Goal: Information Seeking & Learning: Learn about a topic

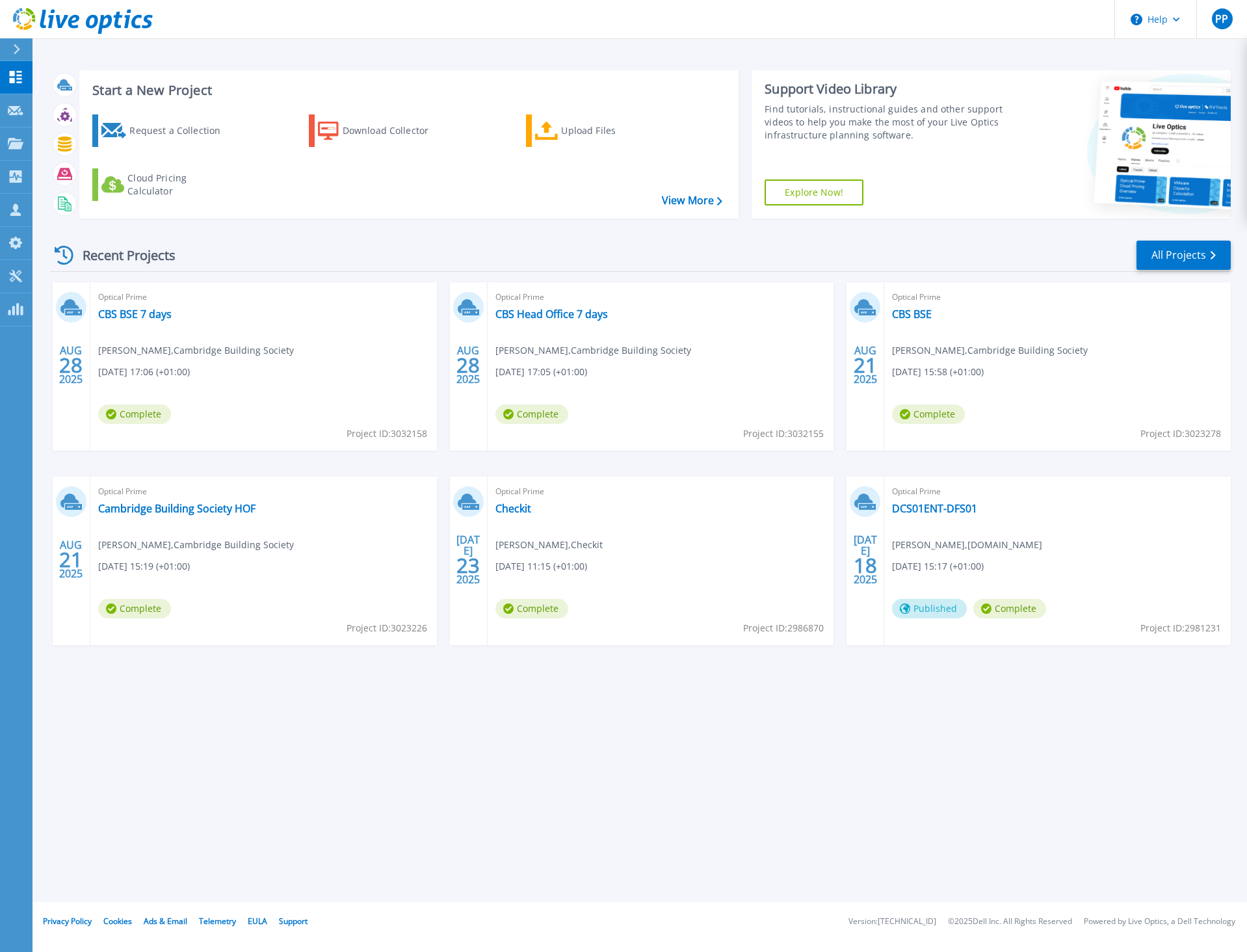
drag, startPoint x: 813, startPoint y: 713, endPoint x: 890, endPoint y: 590, distance: 145.1
click at [815, 710] on div "Start a New Project Request a Collection Download Collector Upload Files Cloud …" at bounding box center [640, 451] width 1215 height 902
click at [1186, 256] on link "All Projects" at bounding box center [1183, 255] width 94 height 29
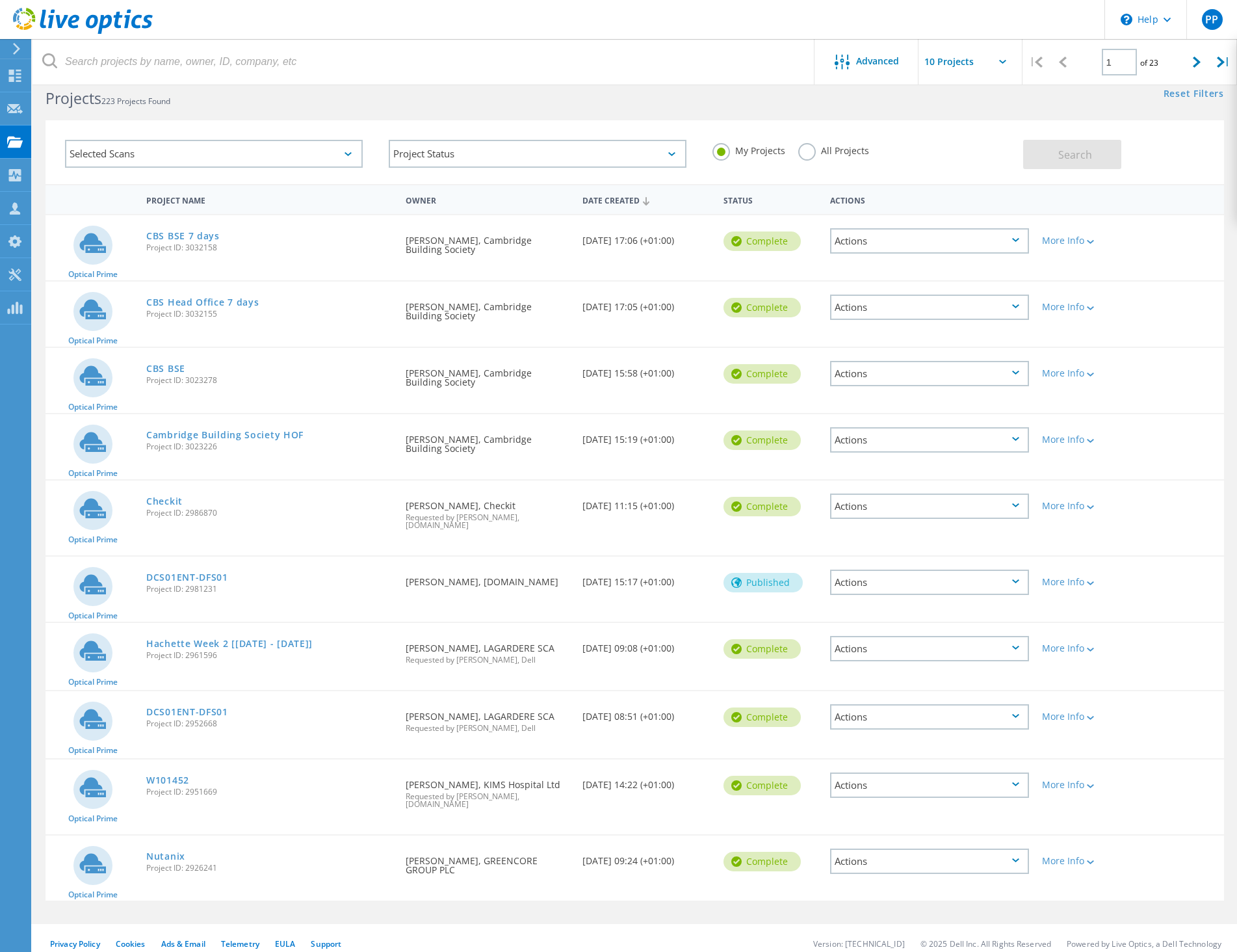
scroll to position [36, 0]
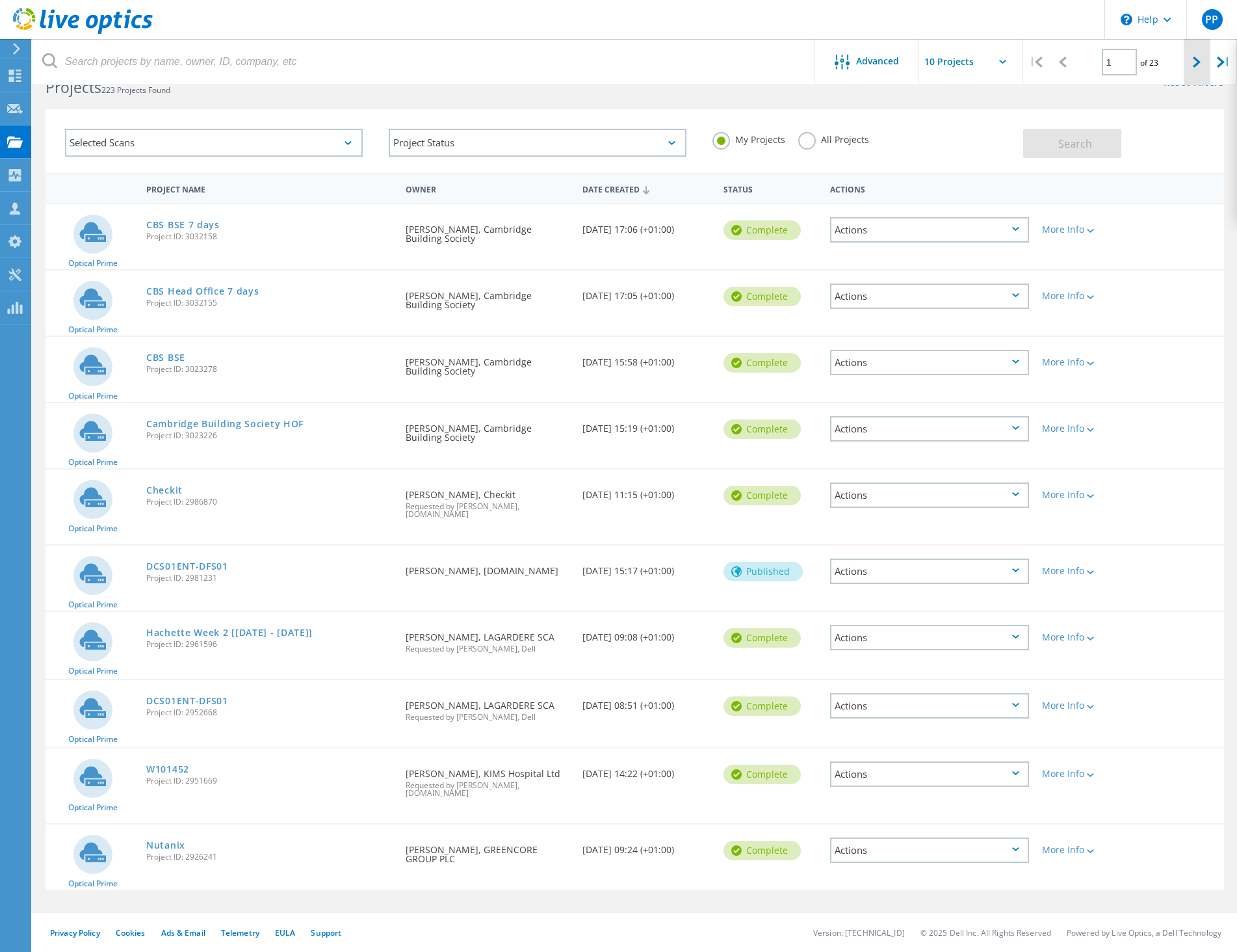
click at [1200, 61] on icon at bounding box center [1196, 63] width 8 height 11
type input "2"
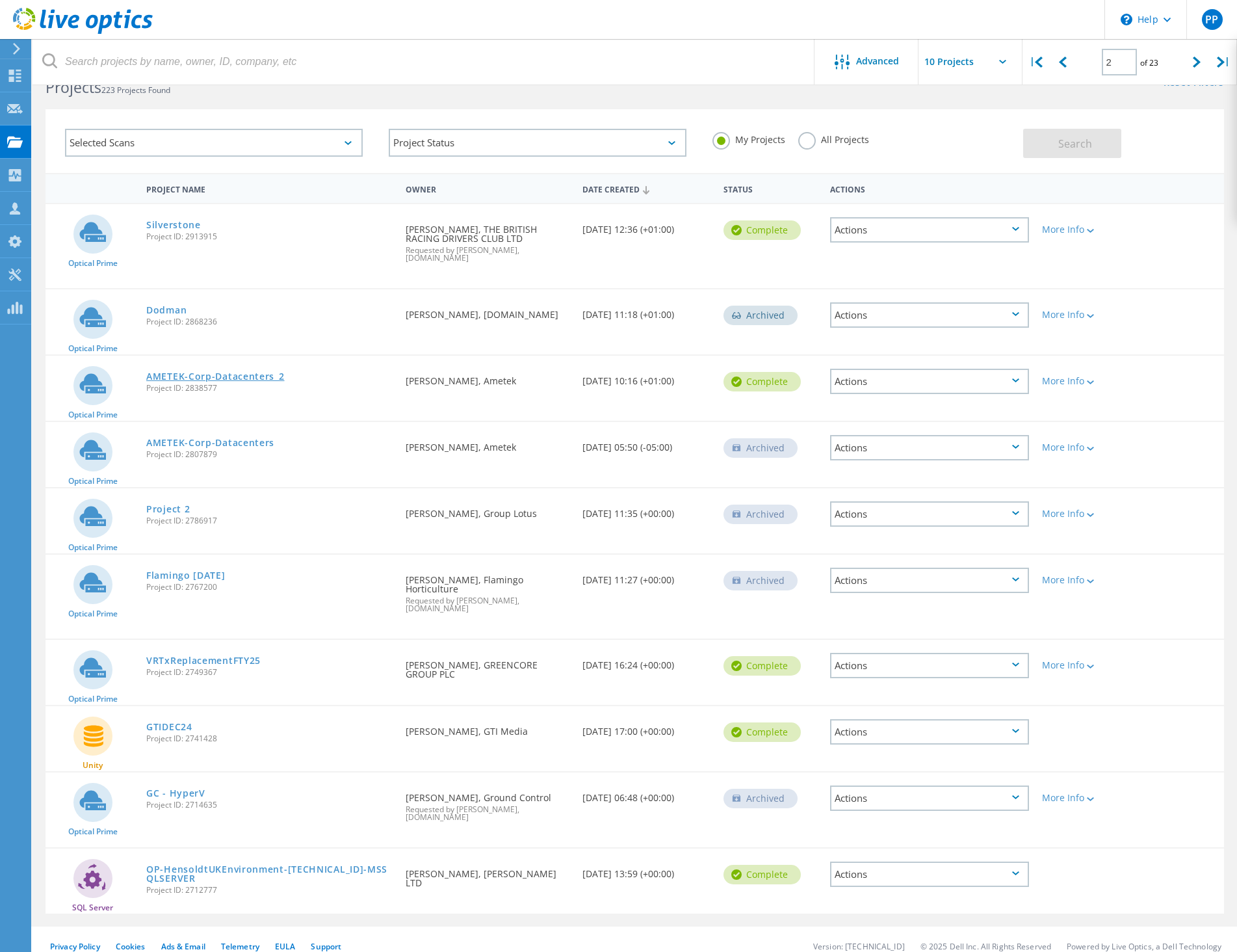
click at [206, 372] on link "AMETEK-Corp-Datacenters_2" at bounding box center [215, 377] width 138 height 9
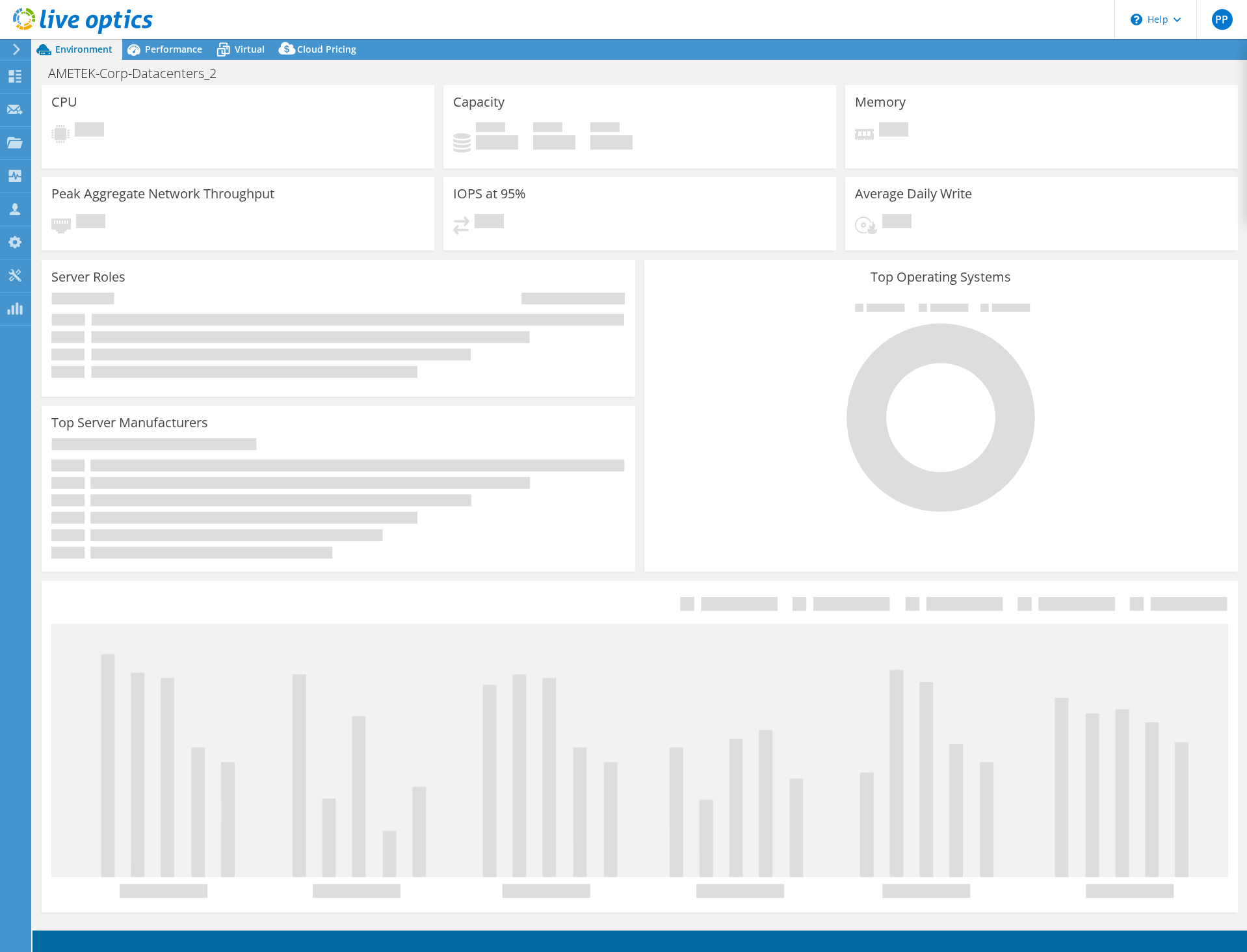
select select "USD"
select select "EULondon"
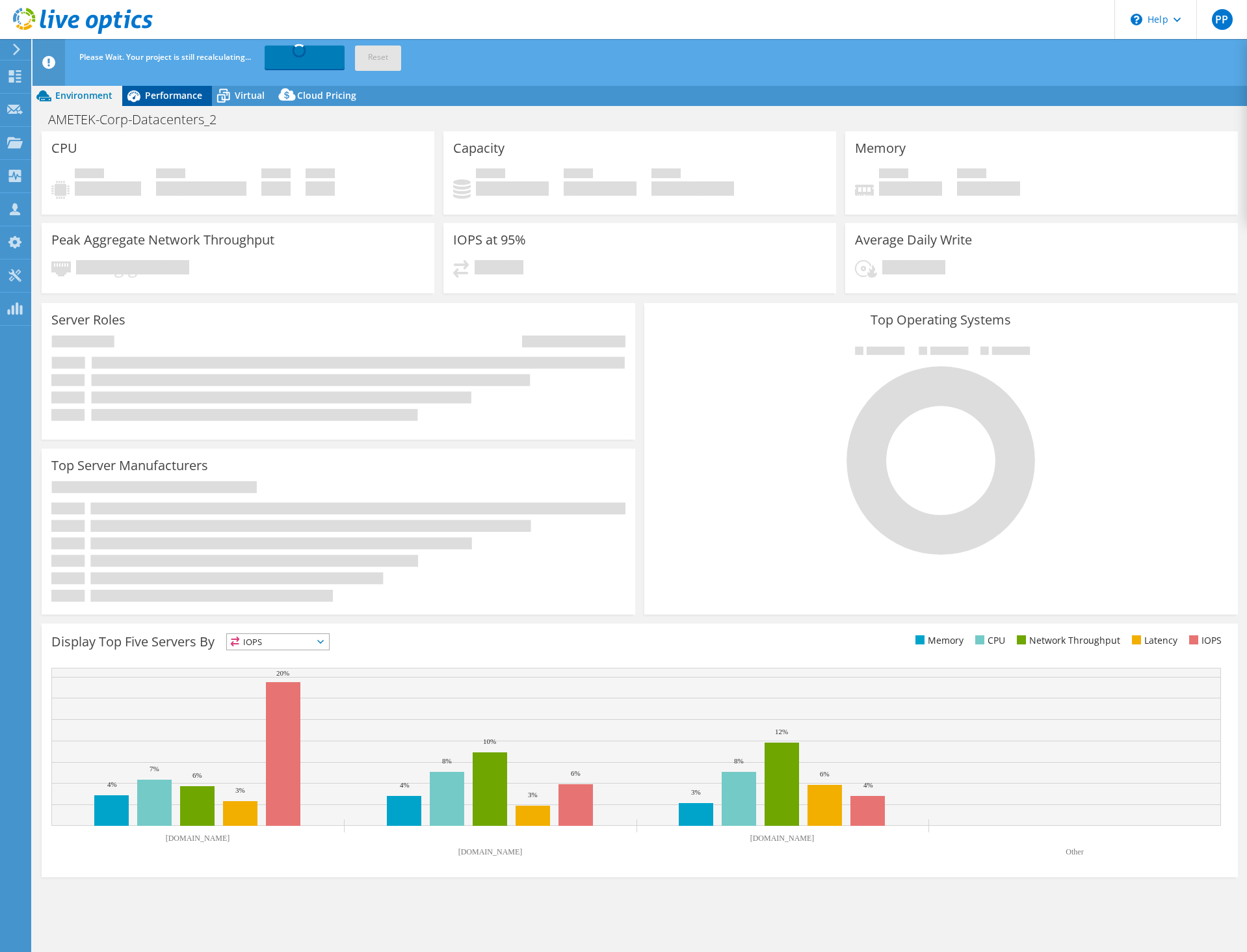
click at [184, 54] on div "PP Partner Team Member [PERSON_NAME] [PERSON_NAME][EMAIL_ADDRESS][DOMAIN_NAME] …" at bounding box center [624, 498] width 1247 height 997
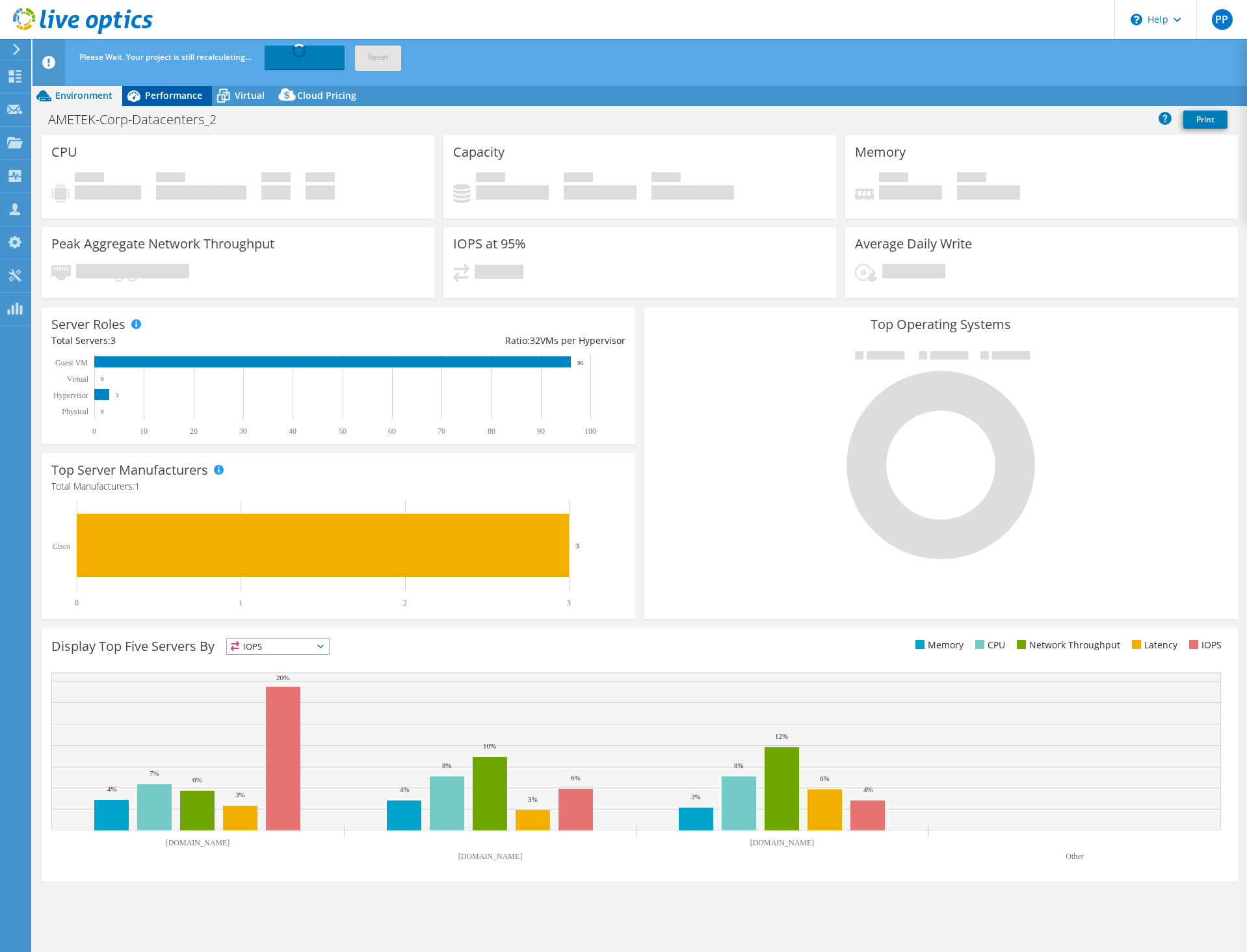
click at [172, 96] on span "Performance" at bounding box center [173, 95] width 57 height 12
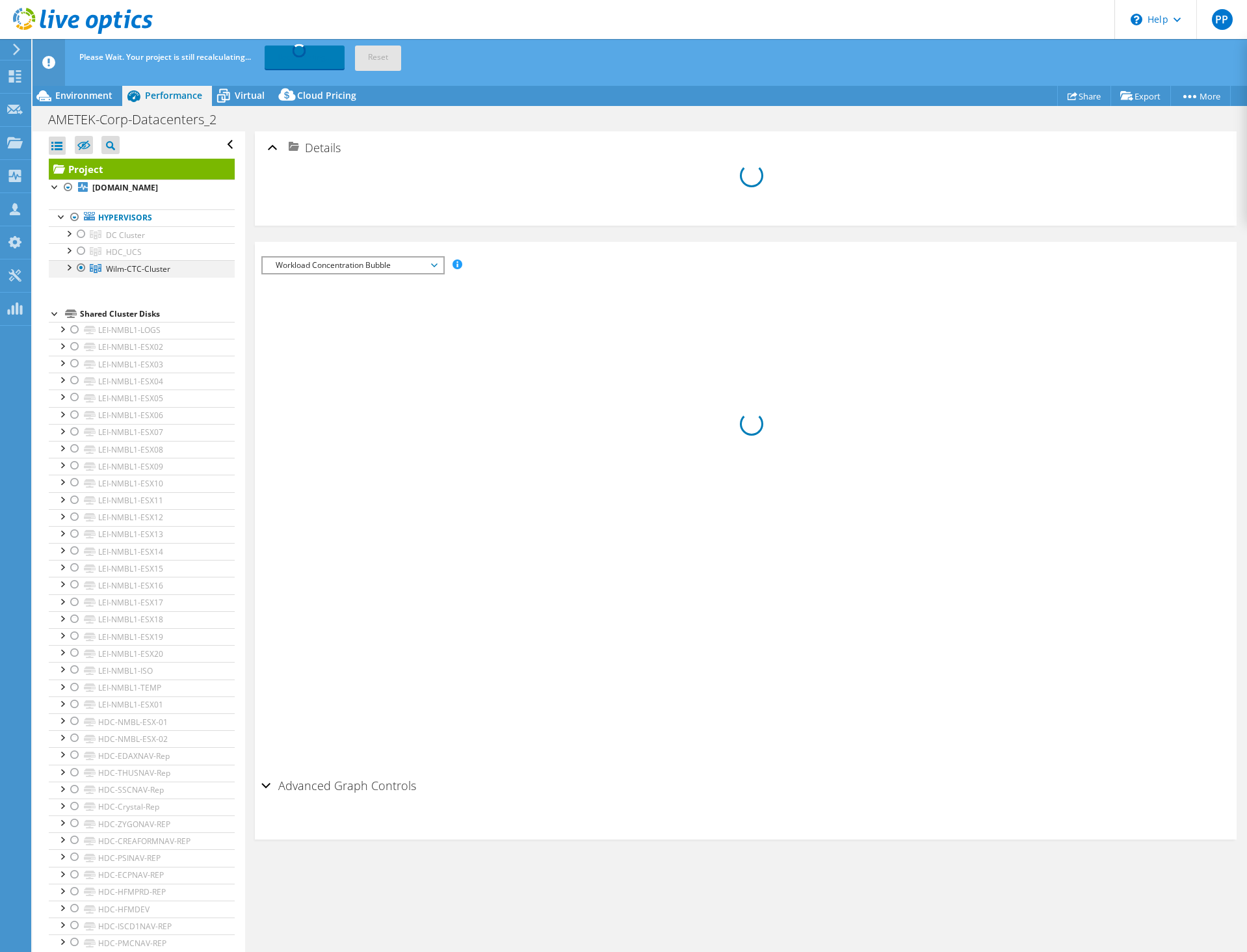
click at [67, 273] on div at bounding box center [68, 266] width 13 height 13
click at [498, 69] on div "Please Wait. Your project is still recalculating... Recalculating... Reset" at bounding box center [663, 57] width 1176 height 36
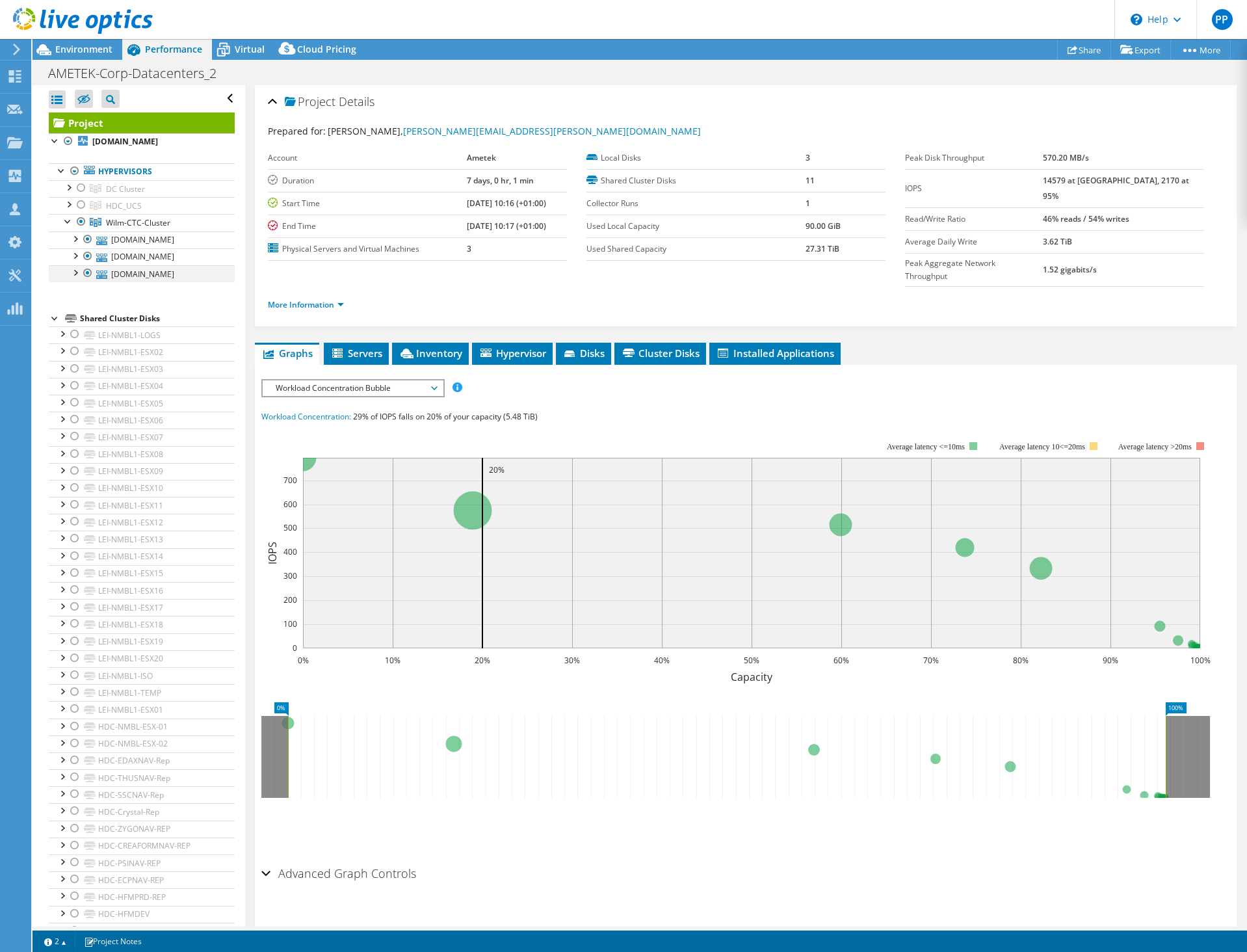
click at [75, 278] on div at bounding box center [75, 272] width 13 height 13
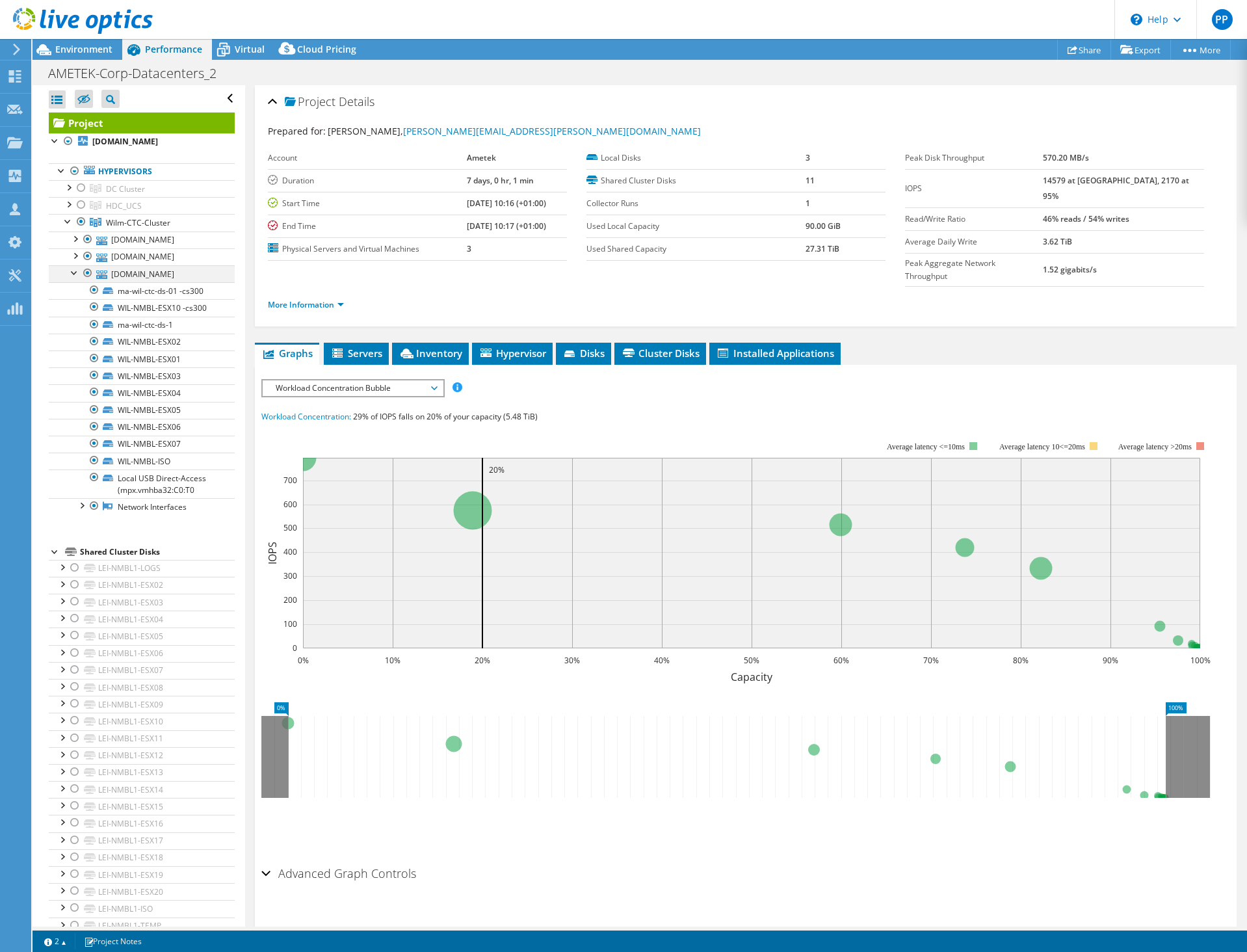
click at [69, 278] on div at bounding box center [75, 272] width 13 height 13
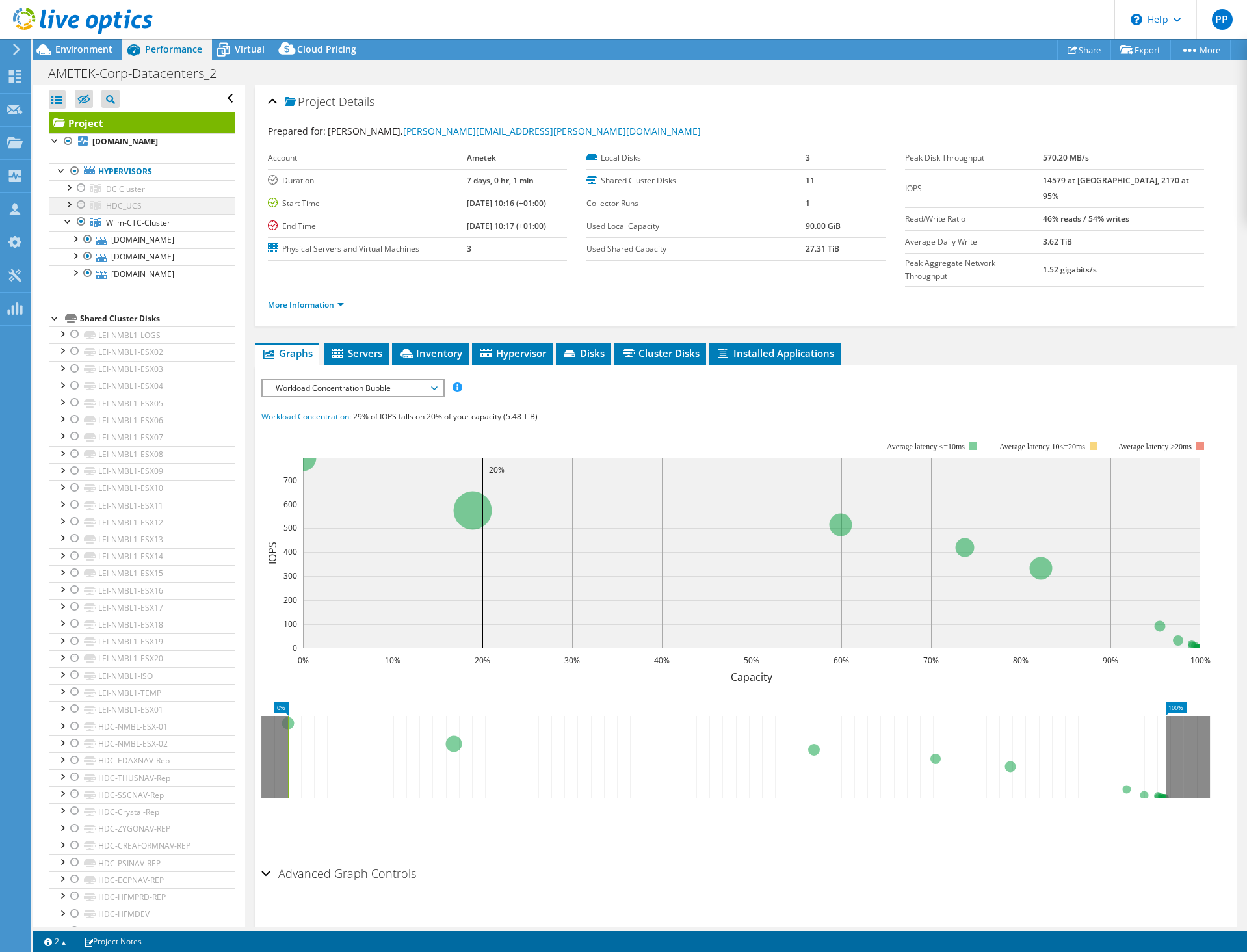
click at [70, 204] on div at bounding box center [68, 204] width 13 height 13
click at [67, 207] on div at bounding box center [68, 204] width 13 height 13
click at [69, 186] on div at bounding box center [68, 187] width 13 height 13
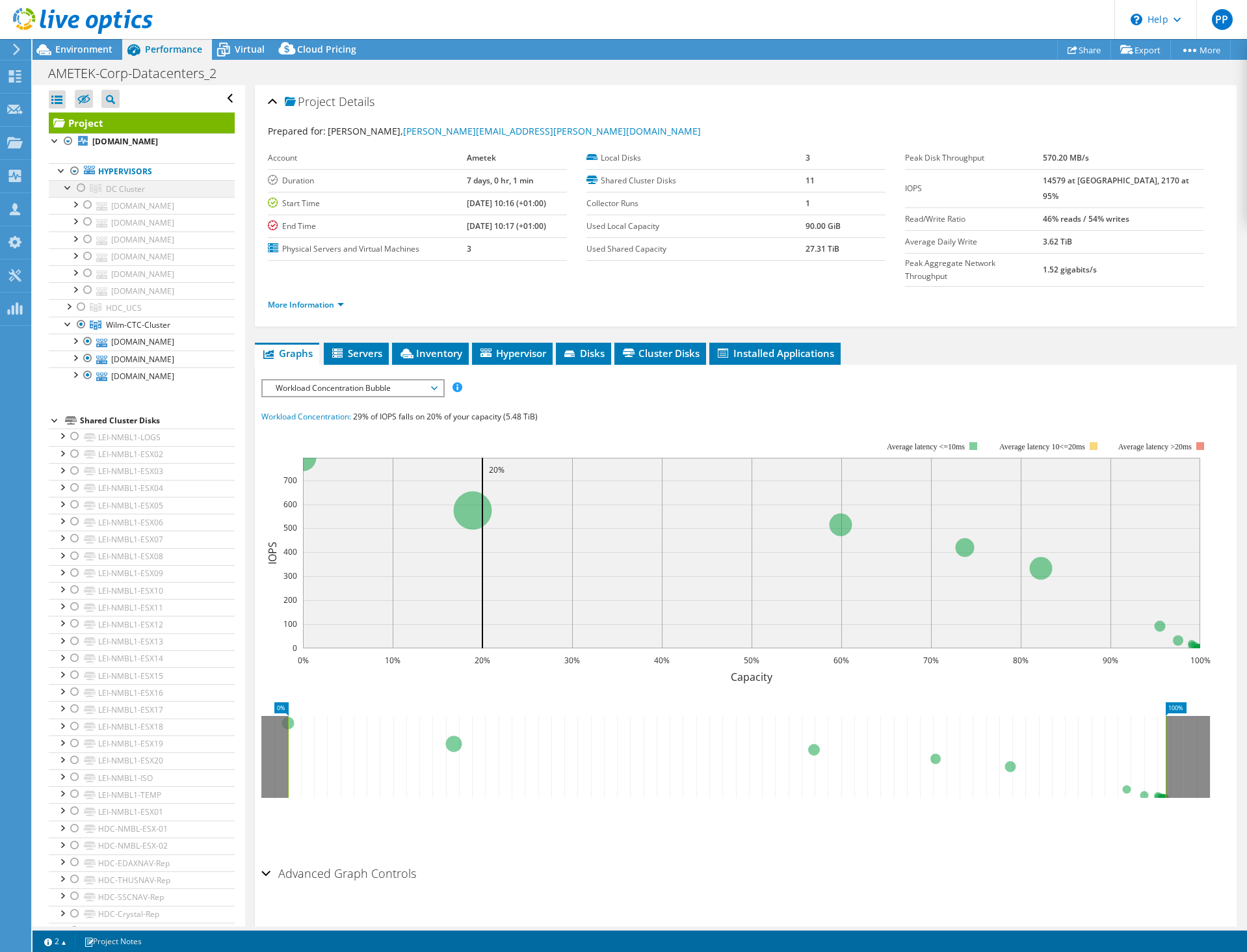
click at [69, 186] on div at bounding box center [68, 187] width 13 height 13
drag, startPoint x: 82, startPoint y: 203, endPoint x: 82, endPoint y: 212, distance: 9.0
click at [82, 203] on div at bounding box center [81, 205] width 13 height 15
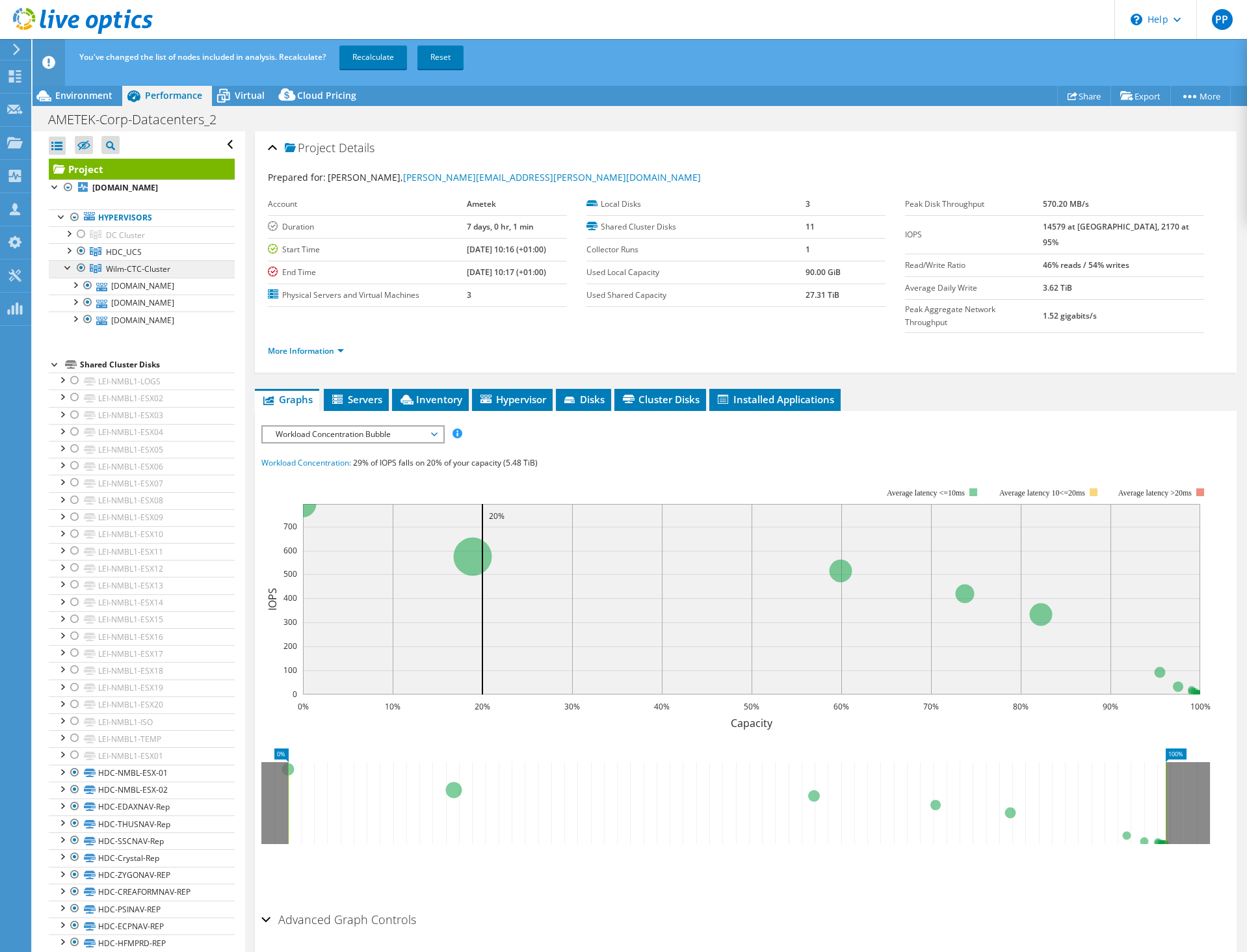
drag, startPoint x: 80, startPoint y: 264, endPoint x: 102, endPoint y: 274, distance: 24.2
click at [80, 264] on div at bounding box center [81, 267] width 13 height 15
click at [393, 58] on link "Recalculate" at bounding box center [372, 57] width 67 height 24
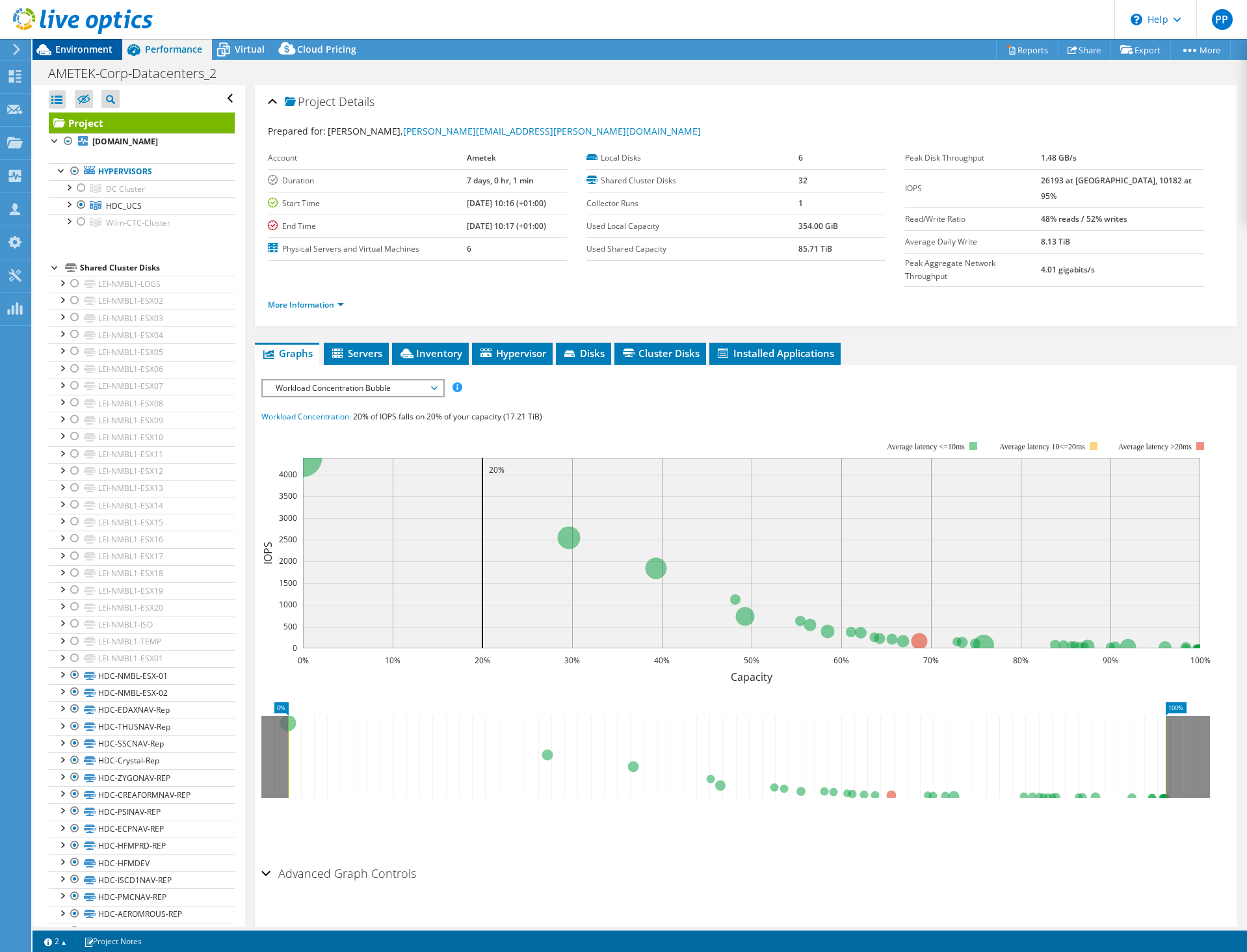
click at [86, 49] on span "Environment" at bounding box center [83, 48] width 57 height 12
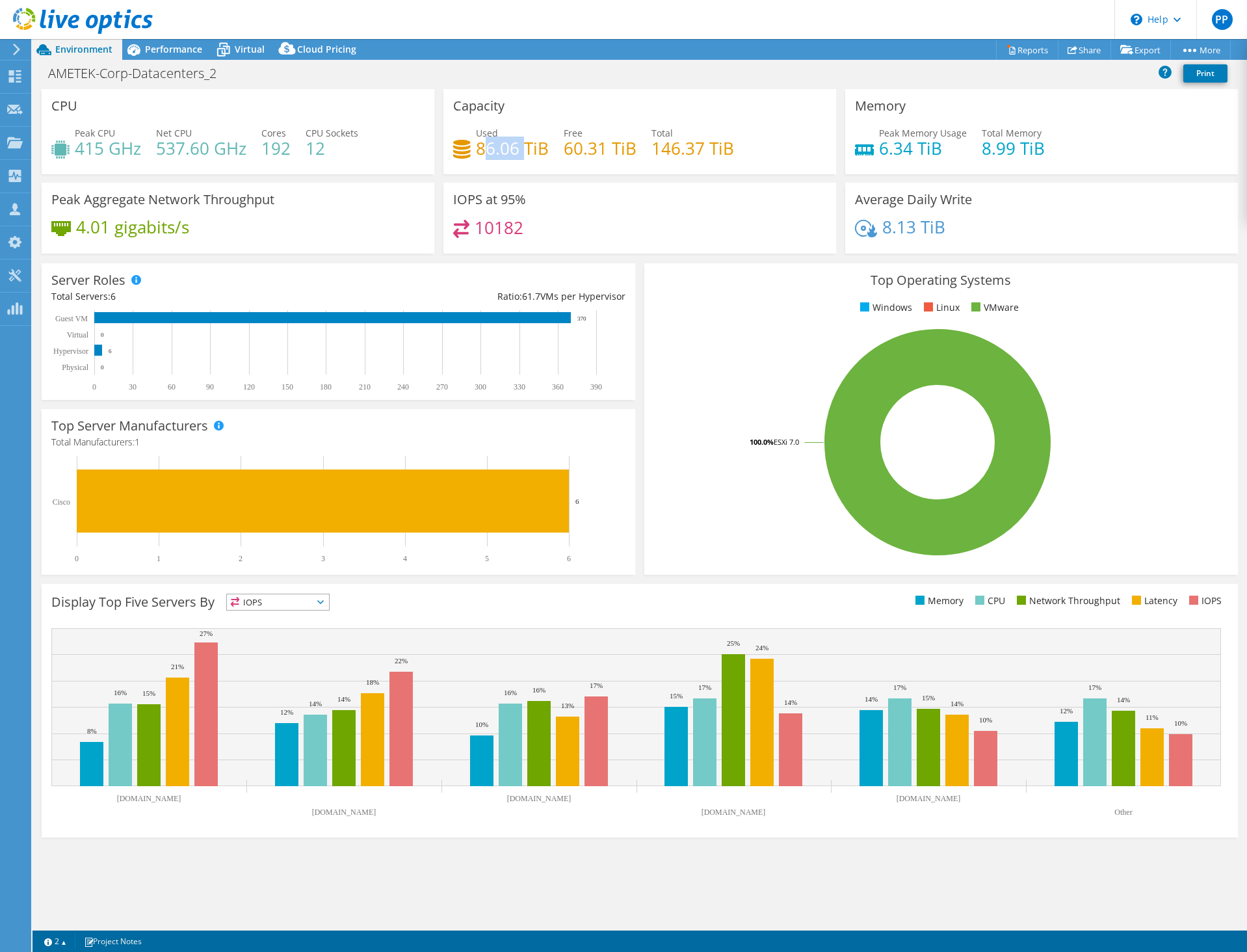
drag, startPoint x: 482, startPoint y: 146, endPoint x: 527, endPoint y: 147, distance: 45.0
click at [527, 147] on h4 "86.06 TiB" at bounding box center [512, 148] width 73 height 14
click at [527, 148] on h4 "86.06 TiB" at bounding box center [512, 148] width 73 height 14
click at [501, 149] on h4 "86.06 TiB" at bounding box center [512, 148] width 73 height 14
click at [160, 48] on span "Performance" at bounding box center [173, 48] width 57 height 12
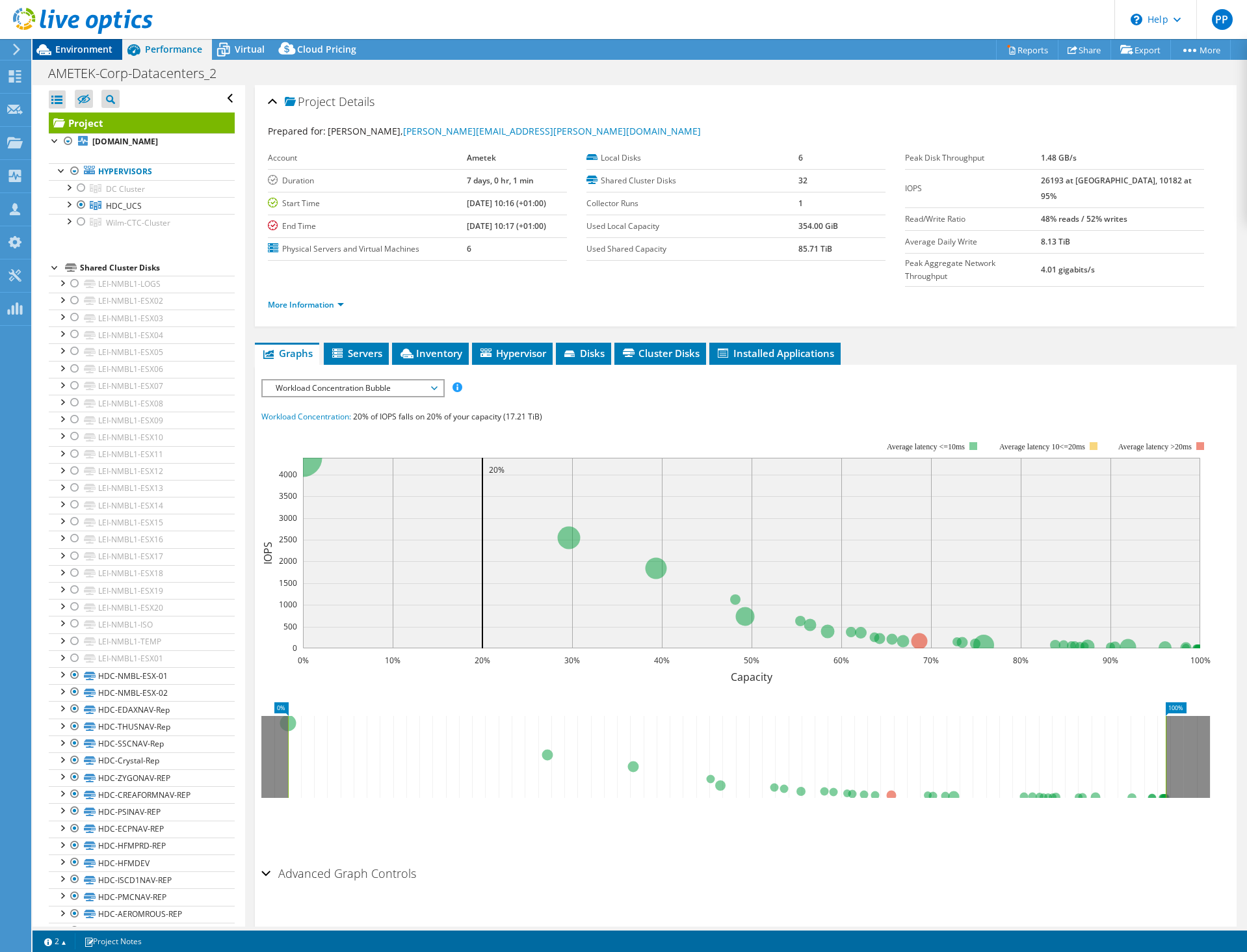
click at [109, 46] on span "Environment" at bounding box center [83, 48] width 57 height 12
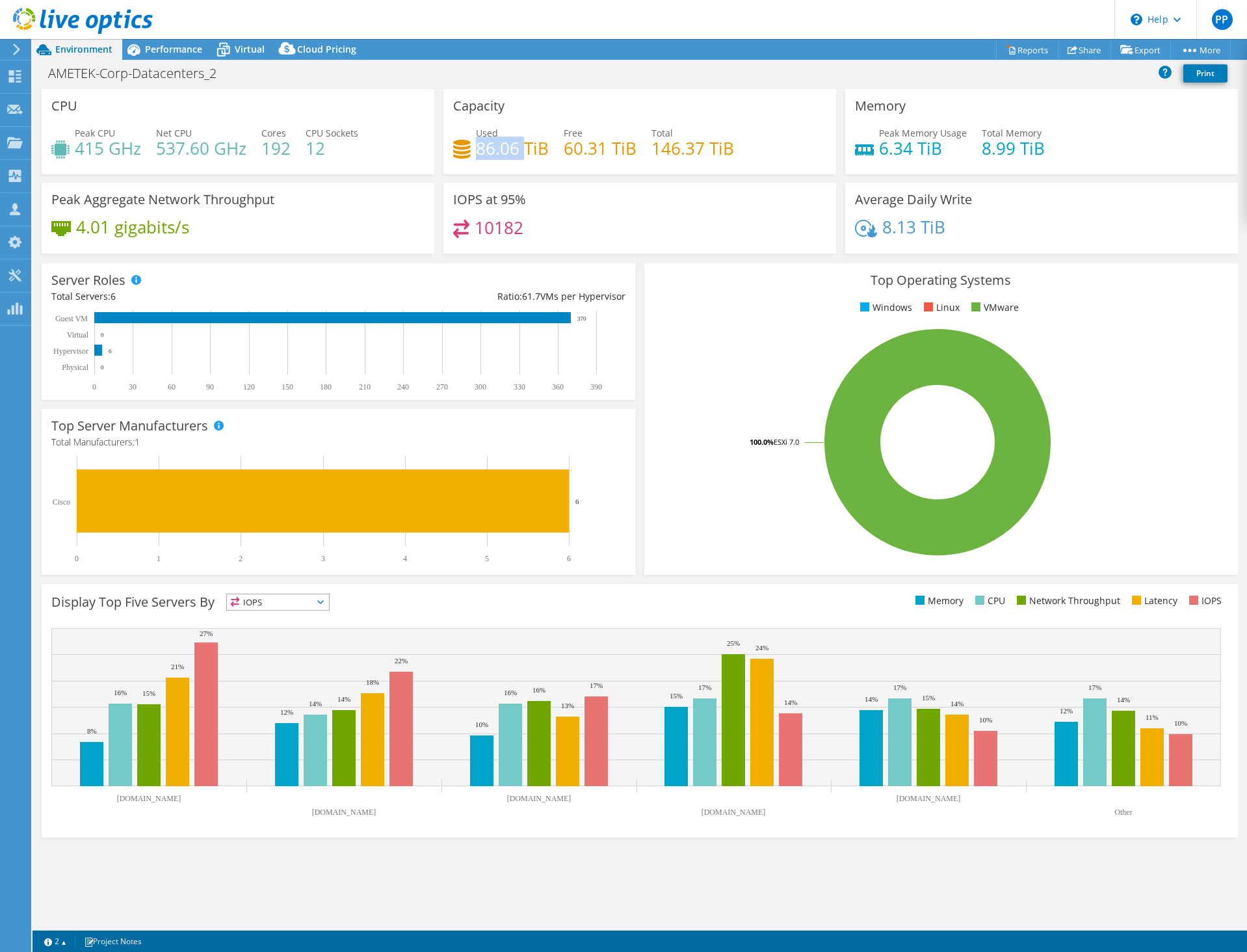
drag, startPoint x: 524, startPoint y: 144, endPoint x: 477, endPoint y: 144, distance: 47.0
click at [477, 144] on h4 "86.06 TiB" at bounding box center [512, 148] width 73 height 14
drag, startPoint x: 526, startPoint y: 152, endPoint x: 464, endPoint y: 149, distance: 62.1
click at [464, 149] on div "Used 86.06 TiB" at bounding box center [500, 140] width 96 height 29
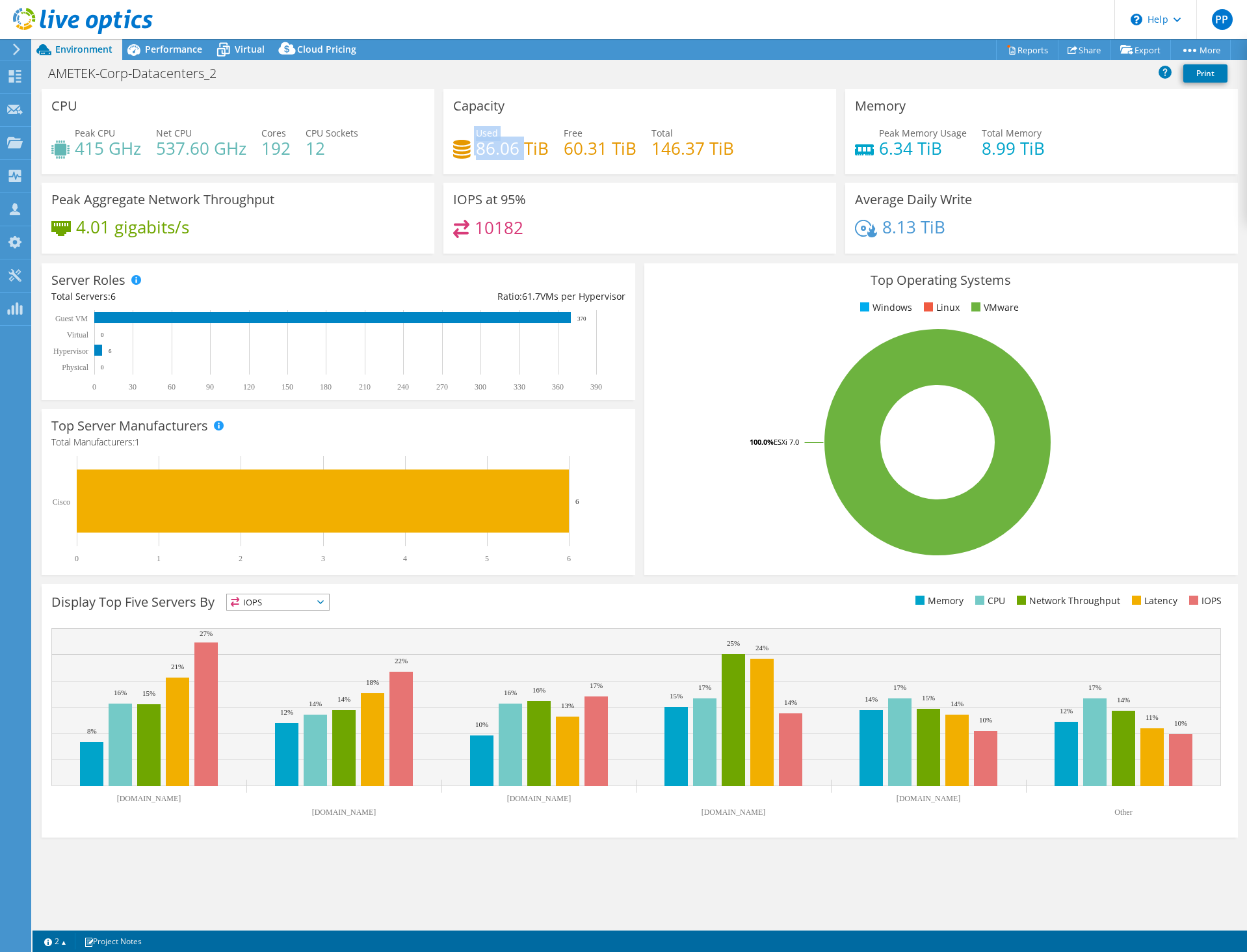
click at [478, 149] on h4 "86.06 TiB" at bounding box center [512, 148] width 73 height 14
drag, startPoint x: 478, startPoint y: 147, endPoint x: 507, endPoint y: 148, distance: 29.0
click at [507, 148] on h4 "86.06 TiB" at bounding box center [512, 148] width 73 height 14
click at [405, 5] on header "PP Partner Team Member [PERSON_NAME] [PERSON_NAME][EMAIL_ADDRESS][DOMAIN_NAME] …" at bounding box center [624, 19] width 1247 height 39
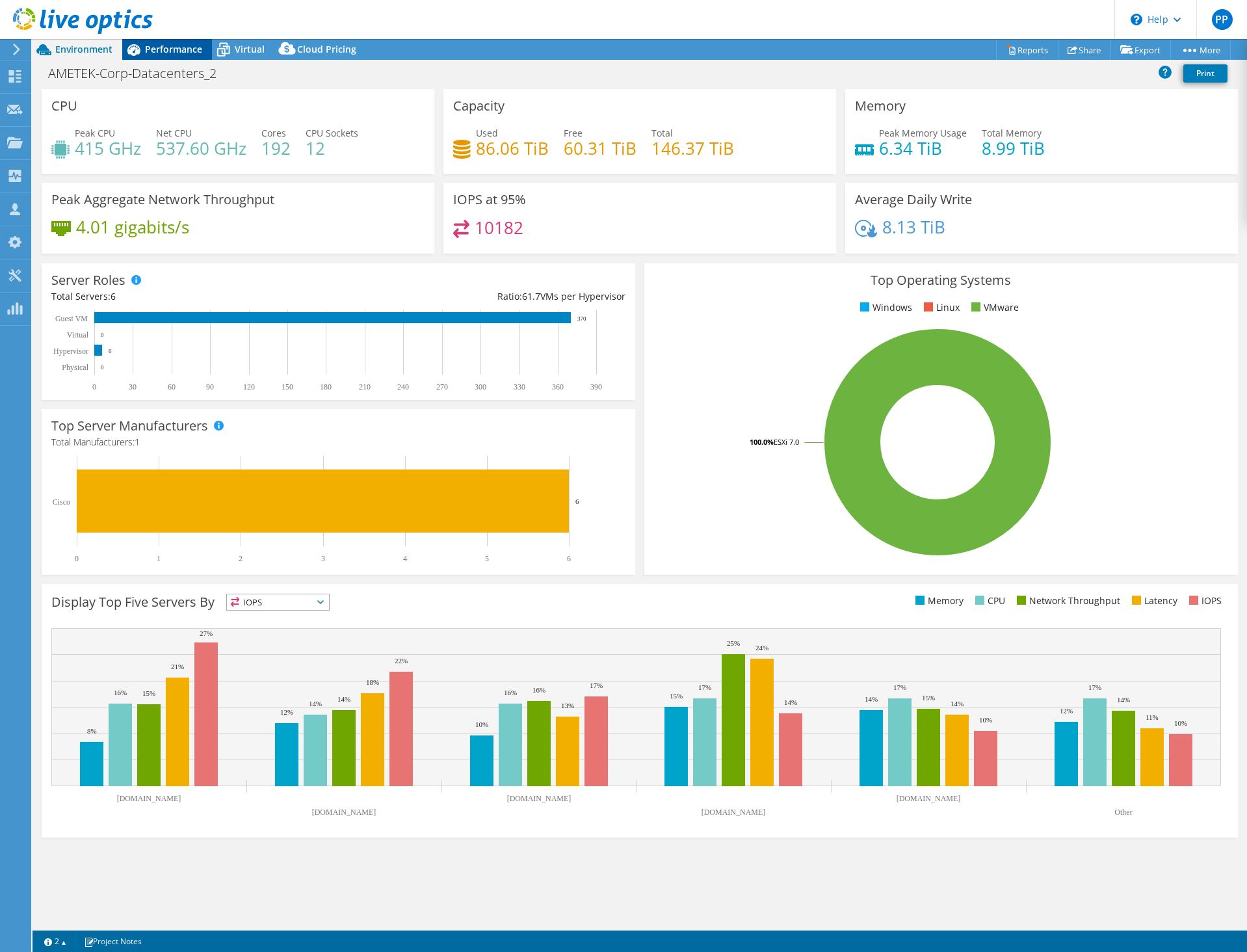
click at [182, 48] on span "Performance" at bounding box center [173, 48] width 57 height 12
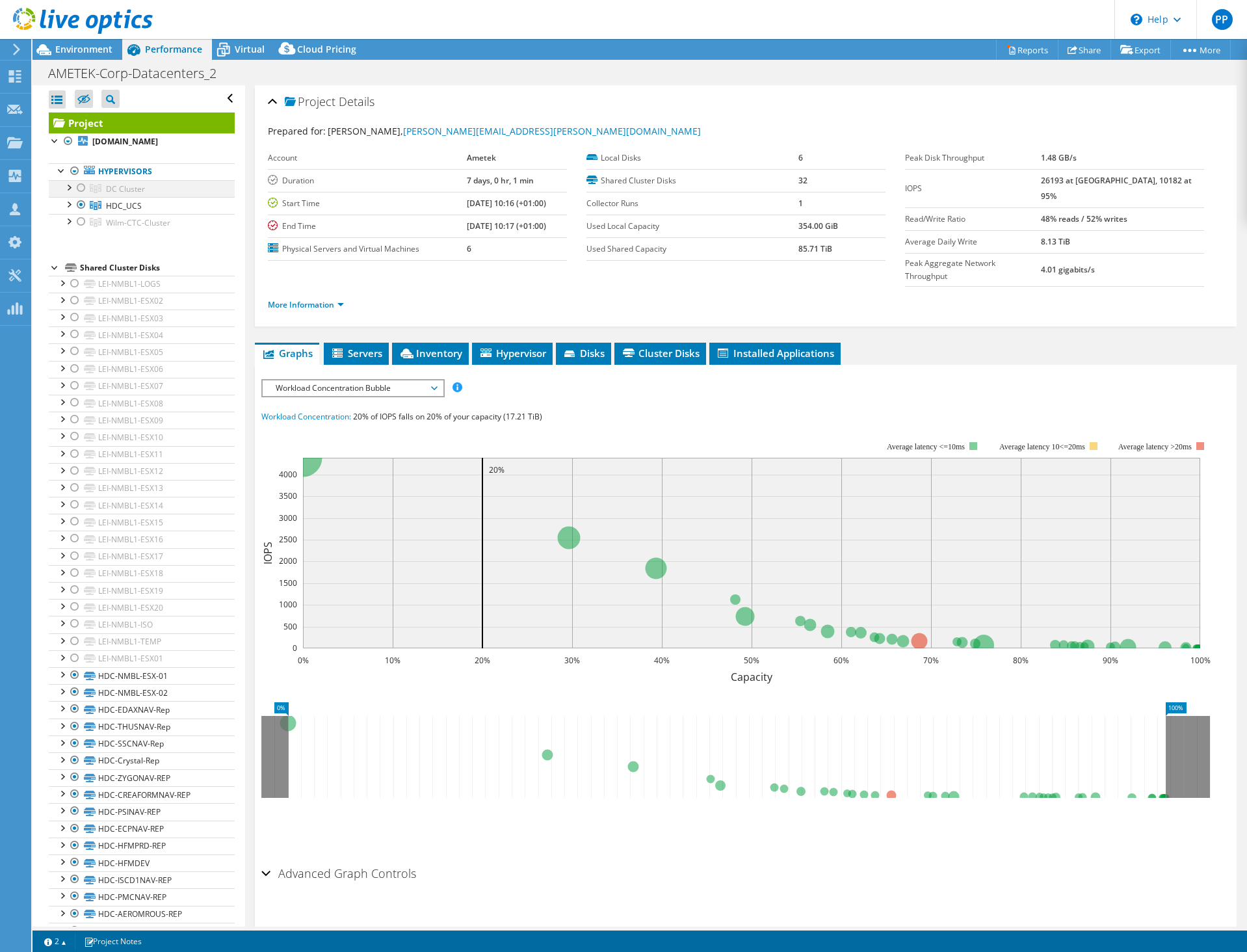
click at [69, 189] on div at bounding box center [68, 187] width 13 height 13
click at [81, 189] on div at bounding box center [81, 188] width 13 height 15
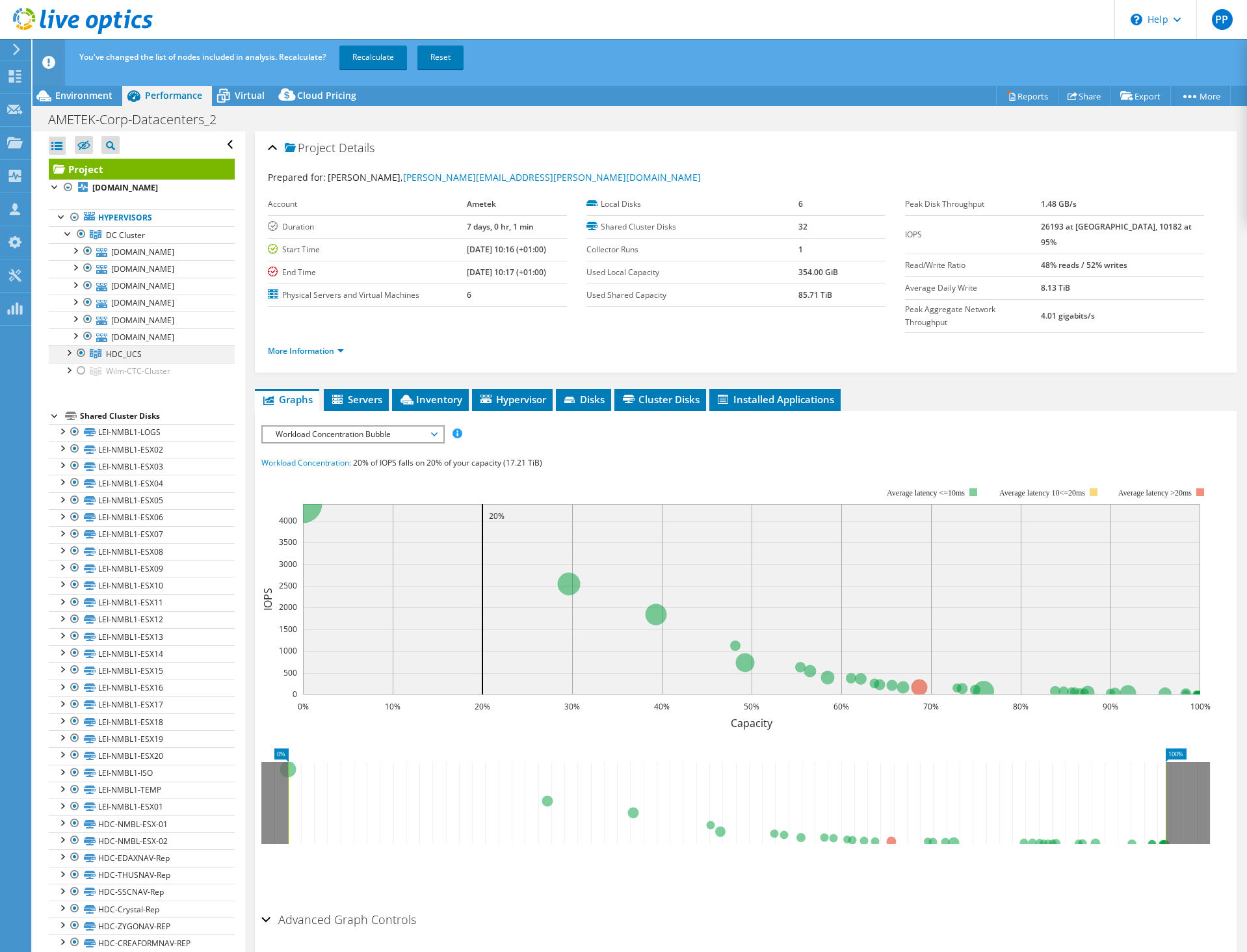
click at [80, 361] on div at bounding box center [81, 352] width 13 height 15
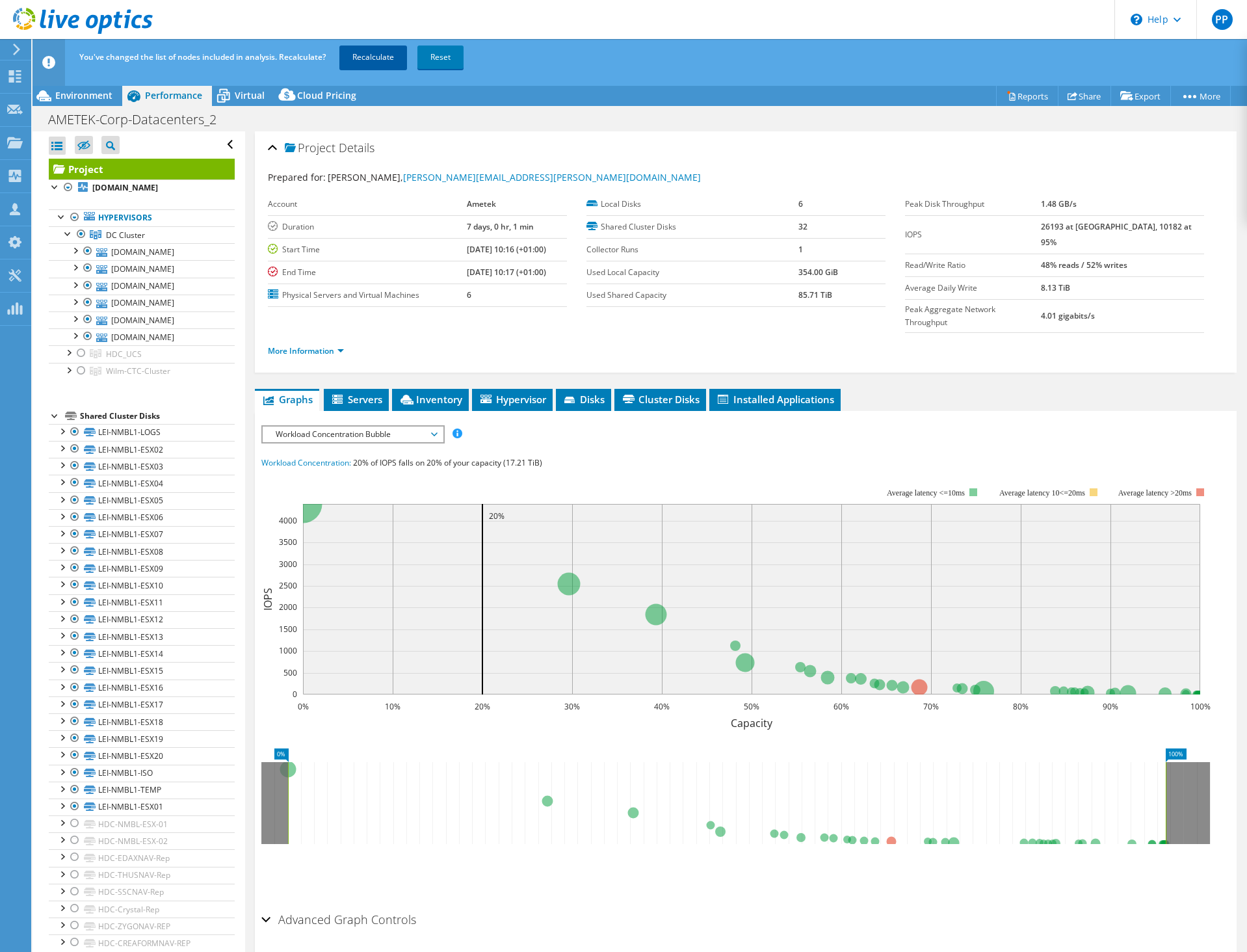
click at [380, 47] on link "Recalculate" at bounding box center [372, 57] width 67 height 24
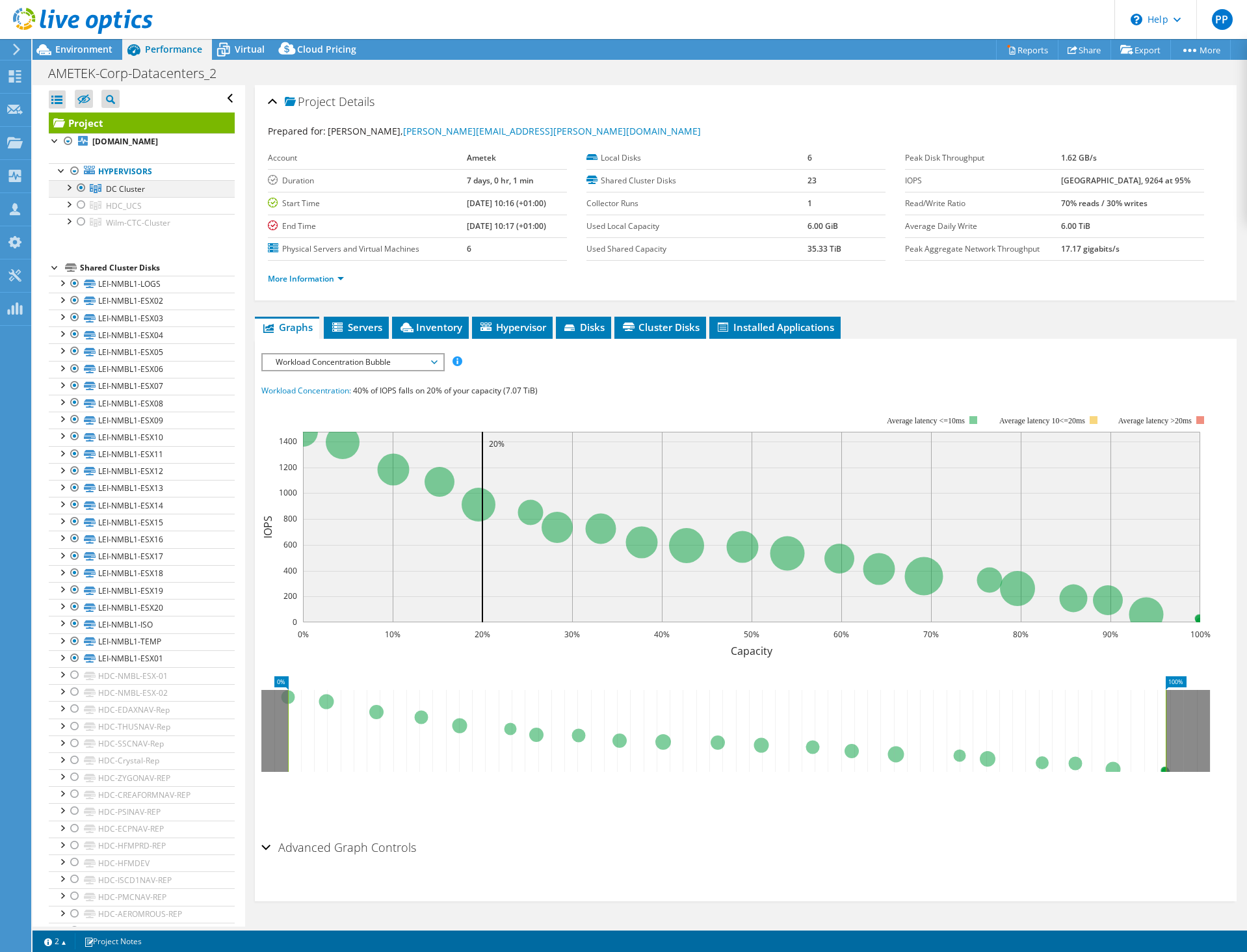
click at [71, 188] on div at bounding box center [68, 187] width 13 height 13
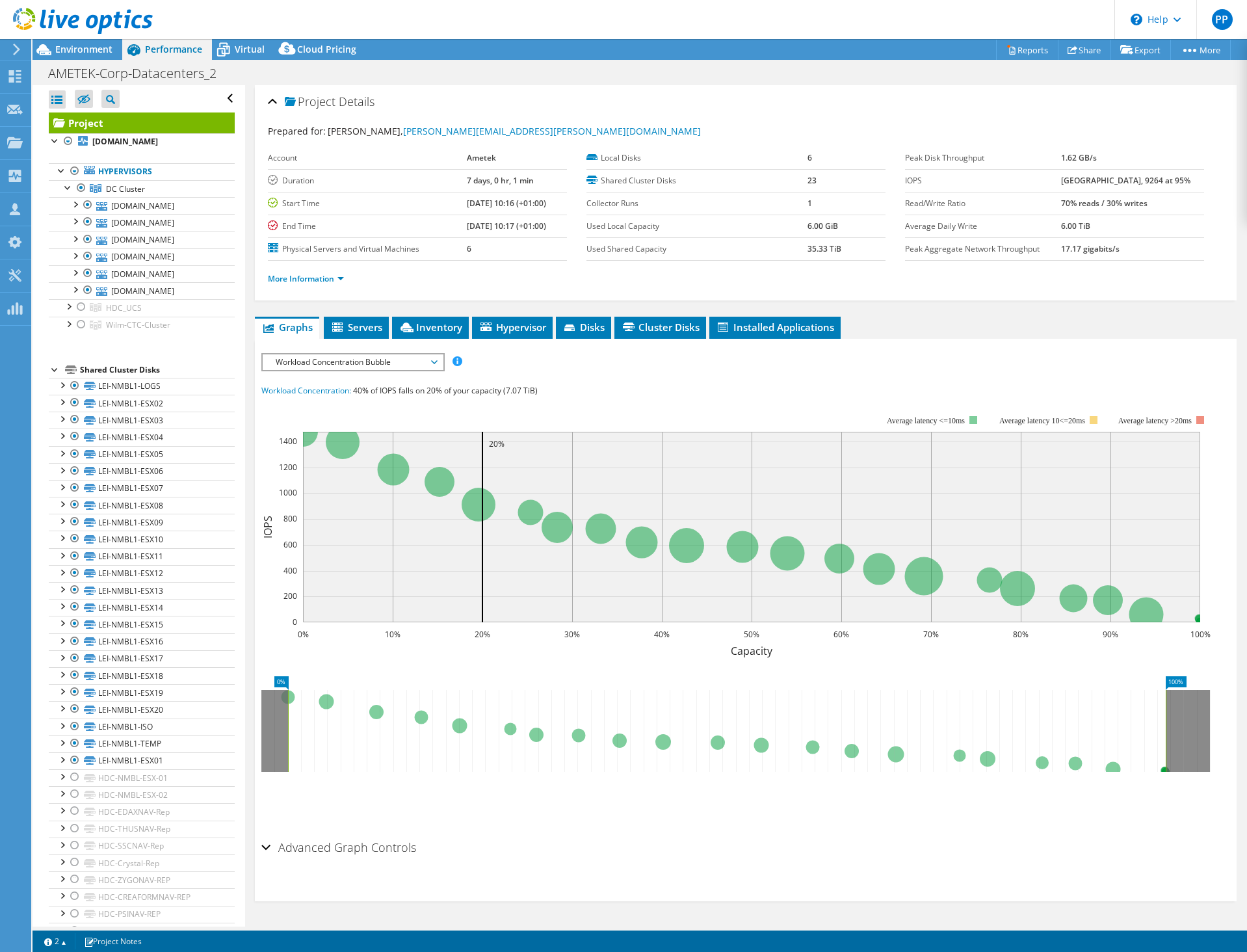
click at [602, 95] on div "Project Details" at bounding box center [746, 102] width 956 height 28
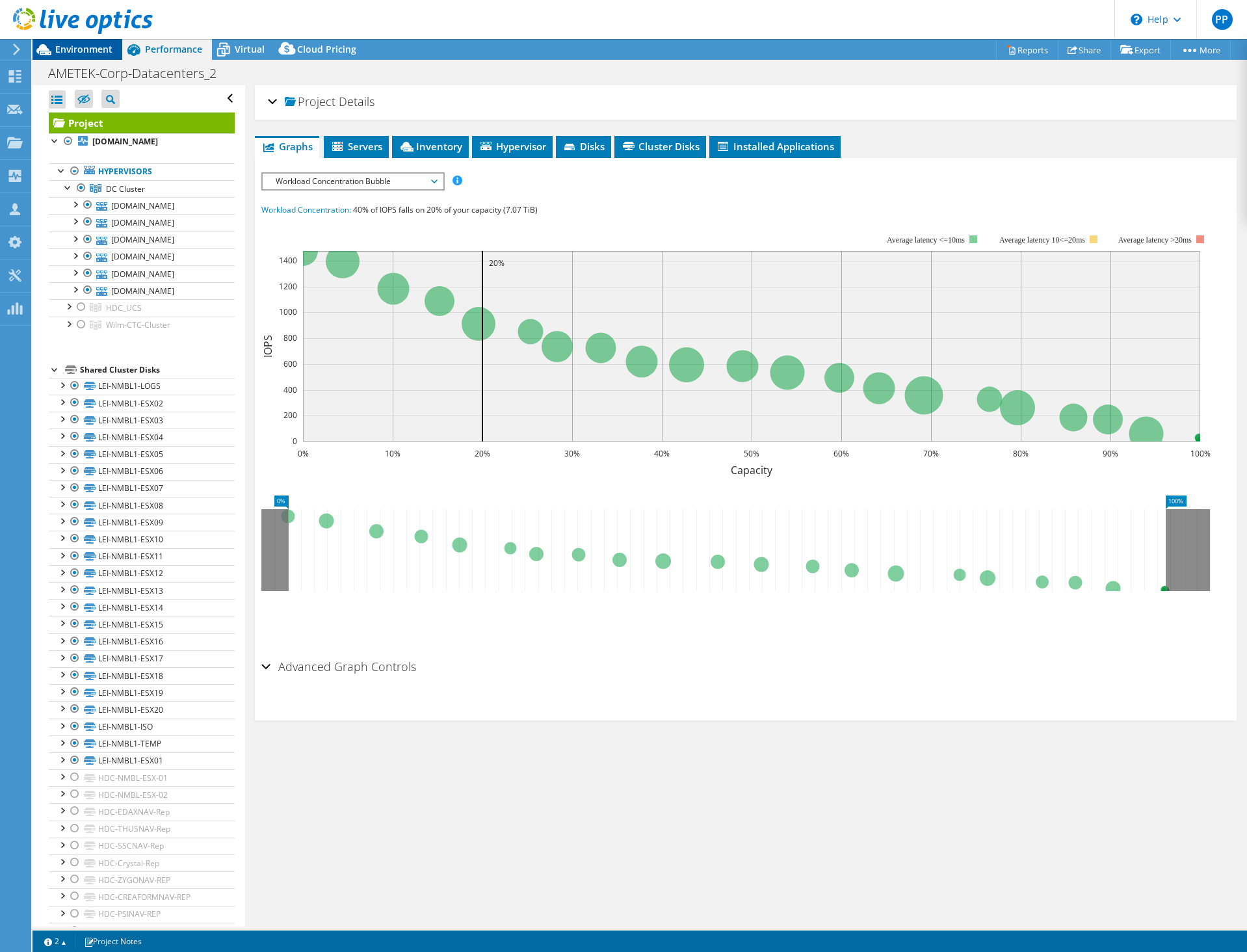
click at [85, 45] on span "Environment" at bounding box center [83, 48] width 57 height 12
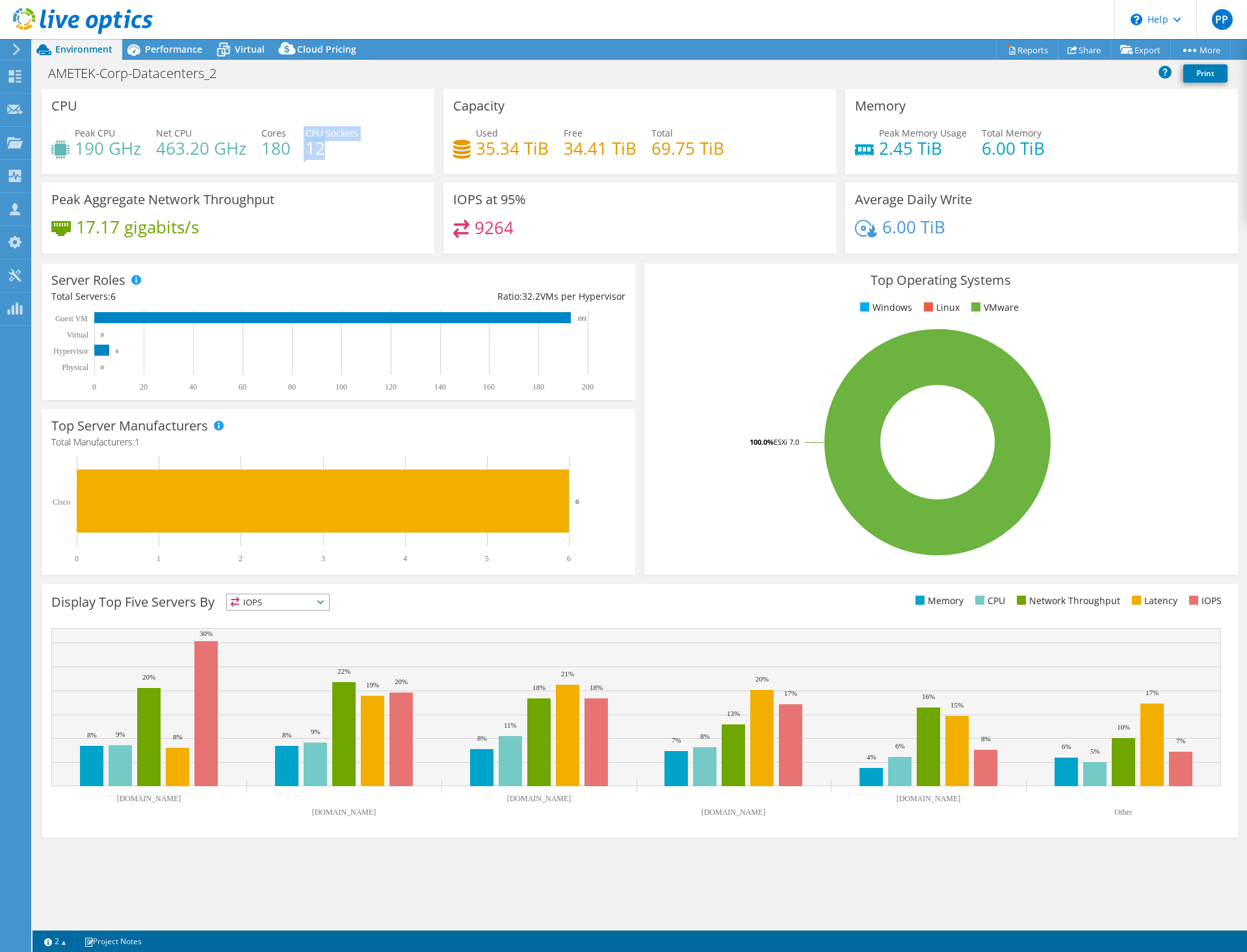
drag, startPoint x: 329, startPoint y: 145, endPoint x: 301, endPoint y: 145, distance: 28.0
click at [301, 145] on div "Peak CPU 190 GHz Net CPU 463.20 GHz Cores 180 CPU Sockets 12" at bounding box center [238, 147] width 373 height 43
drag, startPoint x: 130, startPoint y: 149, endPoint x: 79, endPoint y: 151, distance: 51.0
click at [79, 151] on h4 "190 GHz" at bounding box center [108, 148] width 66 height 14
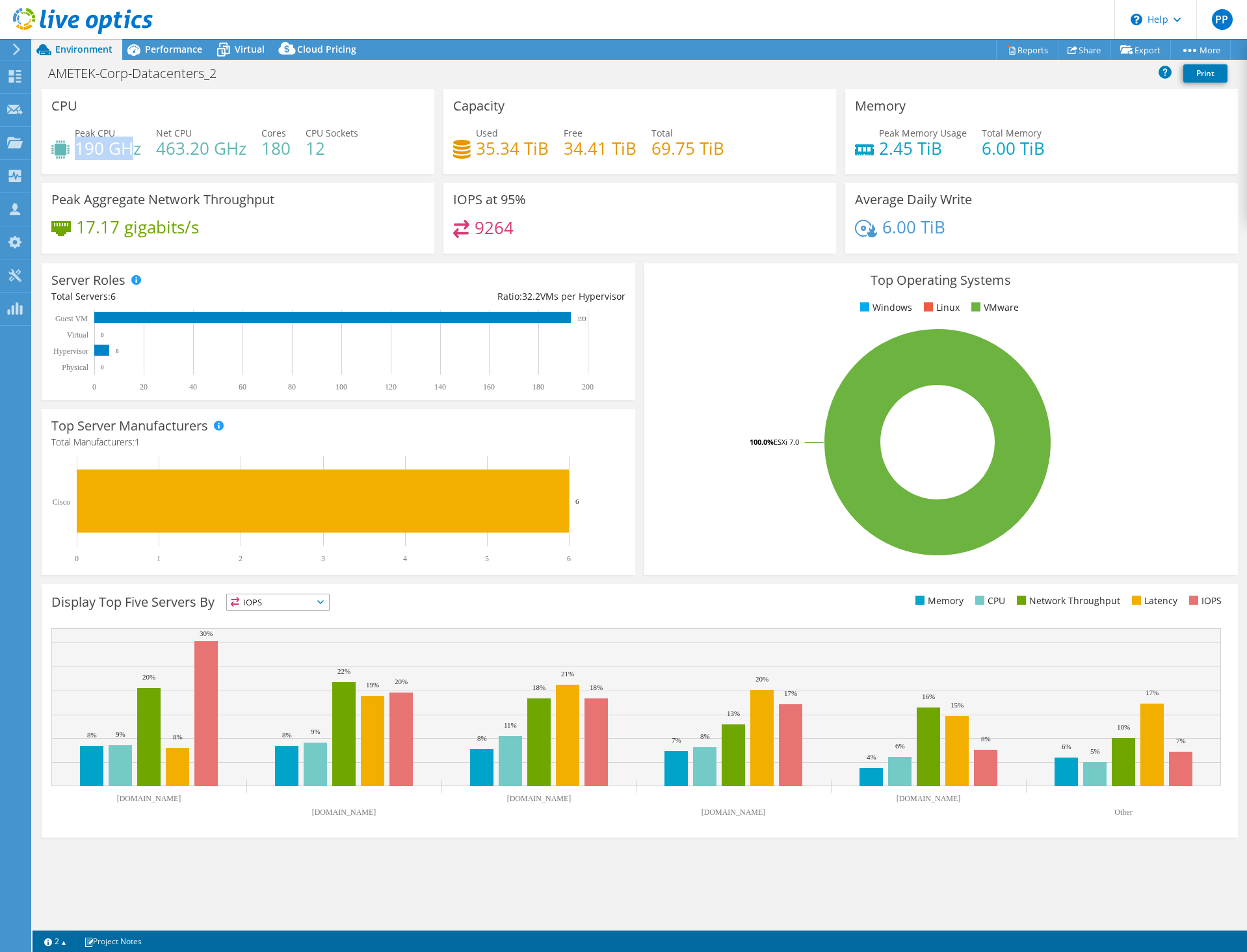
click at [79, 151] on h4 "190 GHz" at bounding box center [108, 148] width 66 height 14
drag, startPoint x: 147, startPoint y: 53, endPoint x: 171, endPoint y: 65, distance: 26.8
click at [147, 53] on span "Performance" at bounding box center [173, 48] width 57 height 12
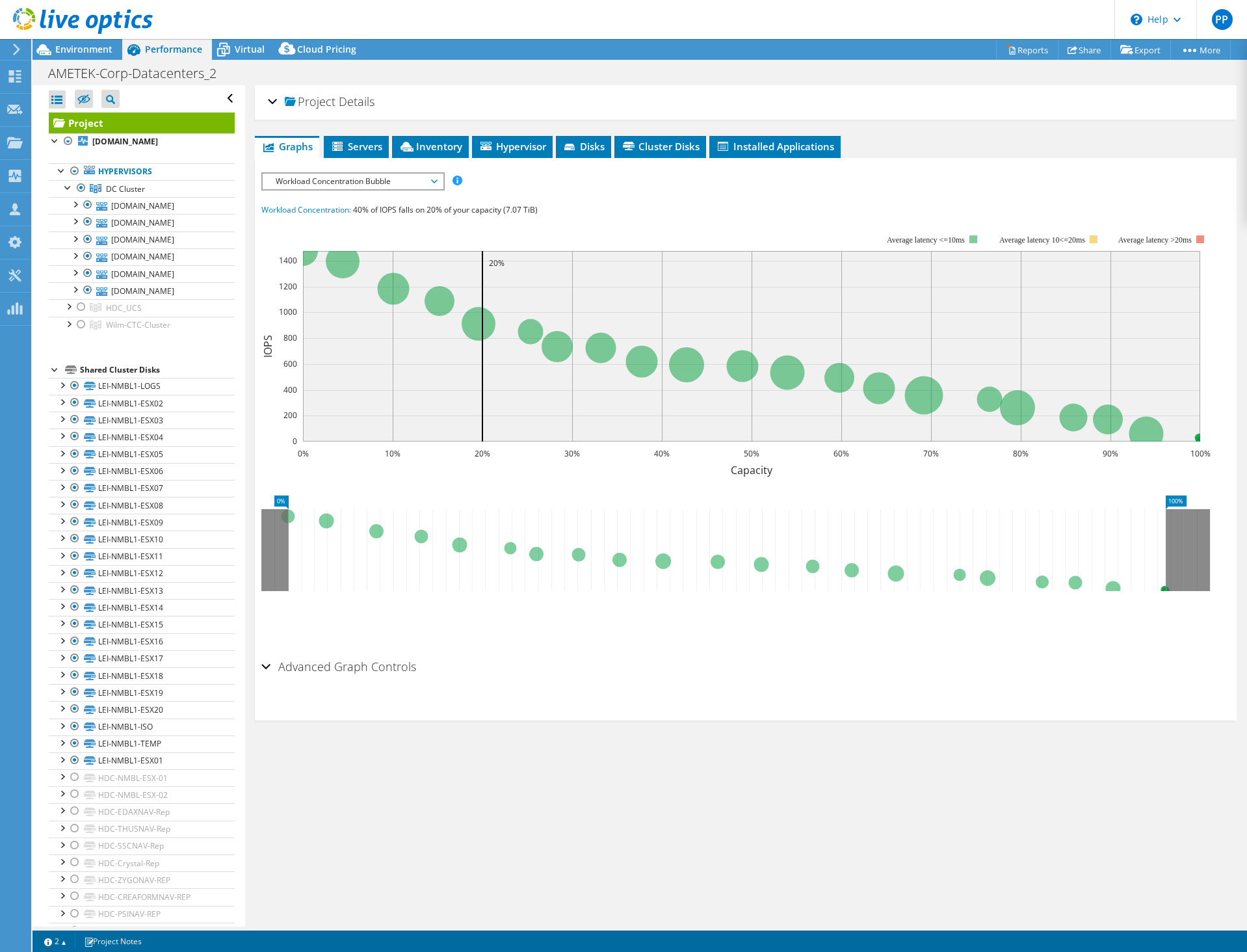
click at [269, 90] on div "Project Details" at bounding box center [746, 102] width 956 height 28
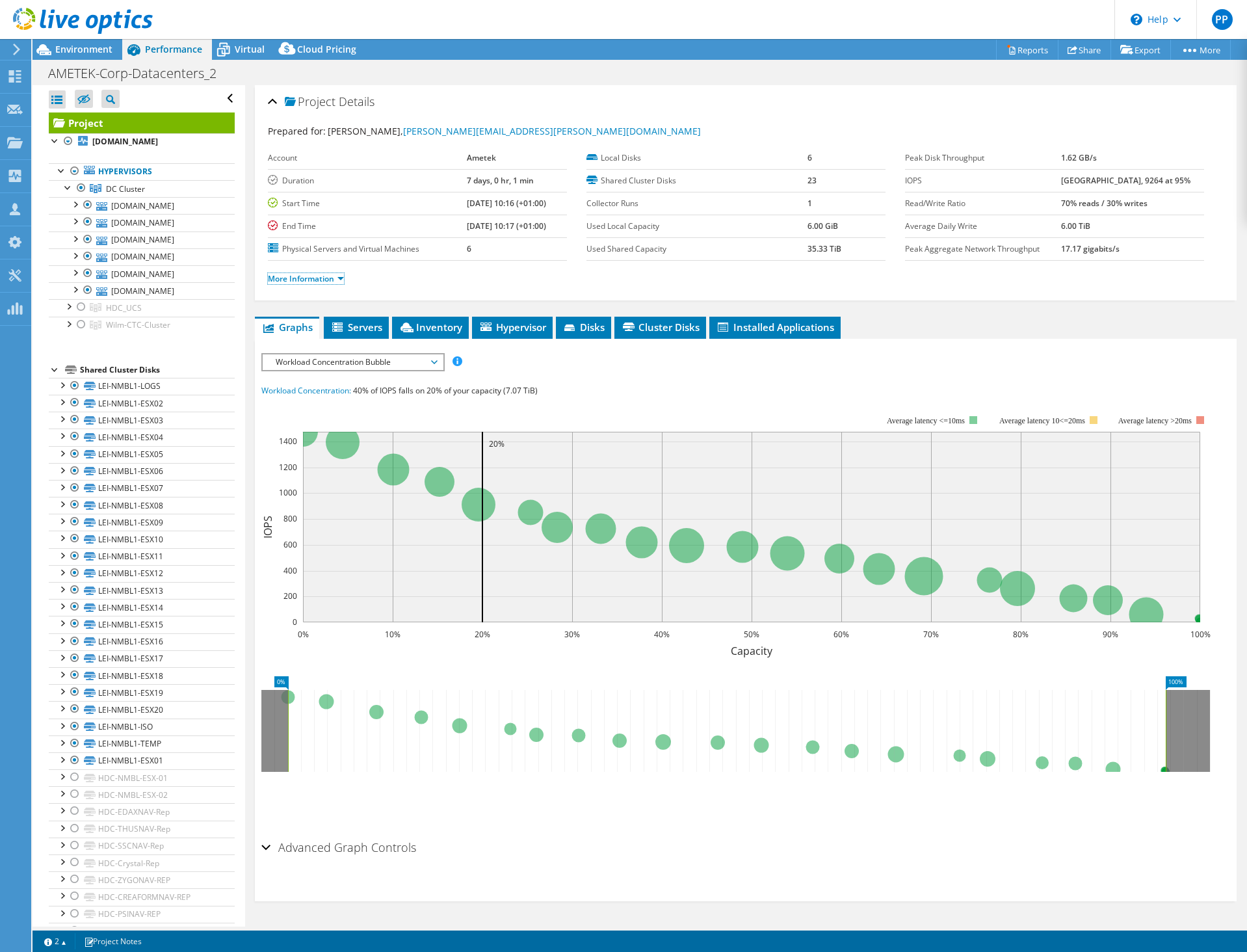
drag, startPoint x: 293, startPoint y: 280, endPoint x: 318, endPoint y: 285, distance: 25.5
click at [293, 280] on link "More Information" at bounding box center [306, 278] width 76 height 11
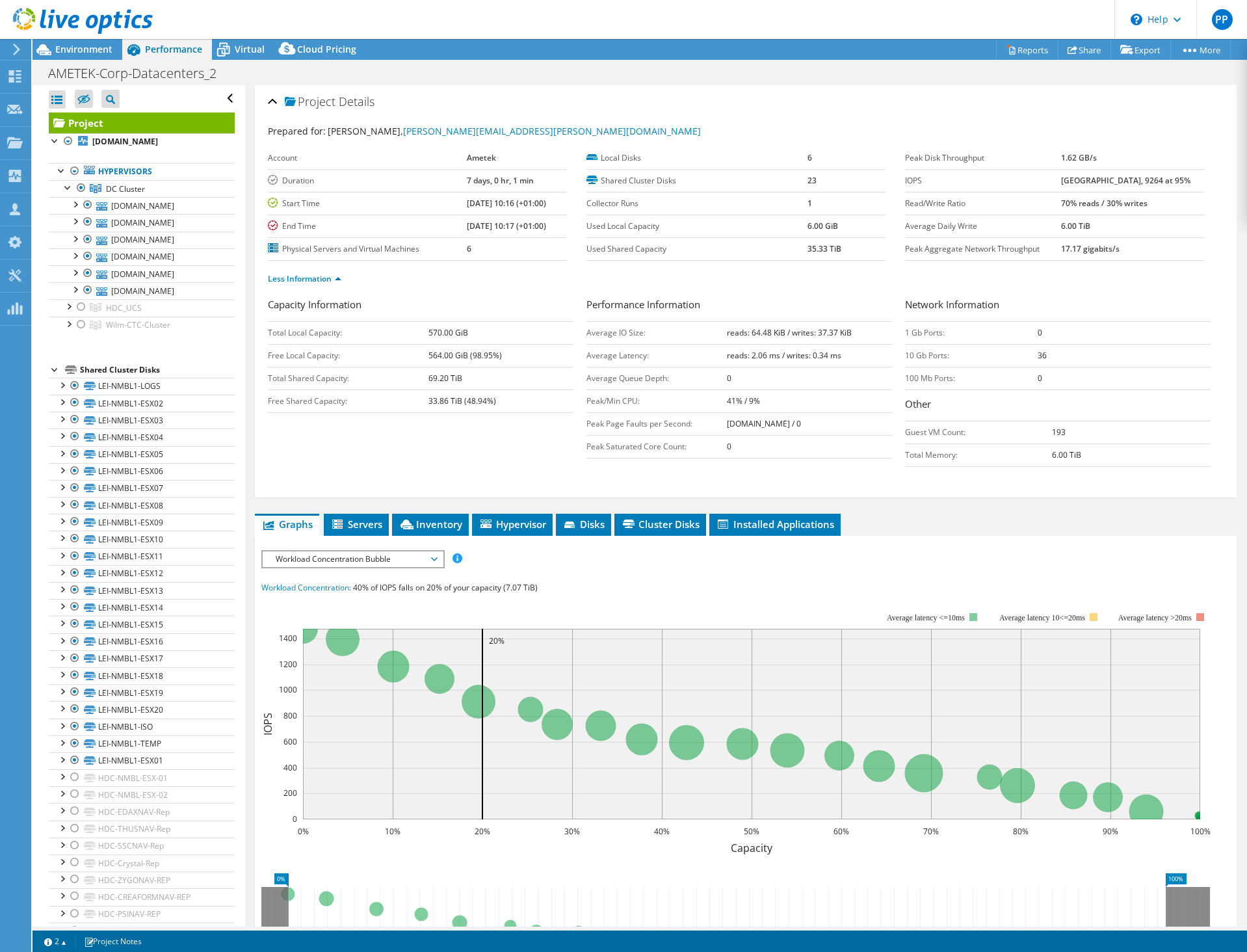
drag, startPoint x: 732, startPoint y: 402, endPoint x: 720, endPoint y: 402, distance: 12.0
click at [720, 402] on tr "Peak/Min CPU: 41% / 9%" at bounding box center [739, 401] width 306 height 23
click at [727, 401] on b "41% / 9%" at bounding box center [743, 401] width 33 height 11
click at [727, 400] on b "41% / 9%" at bounding box center [743, 401] width 33 height 11
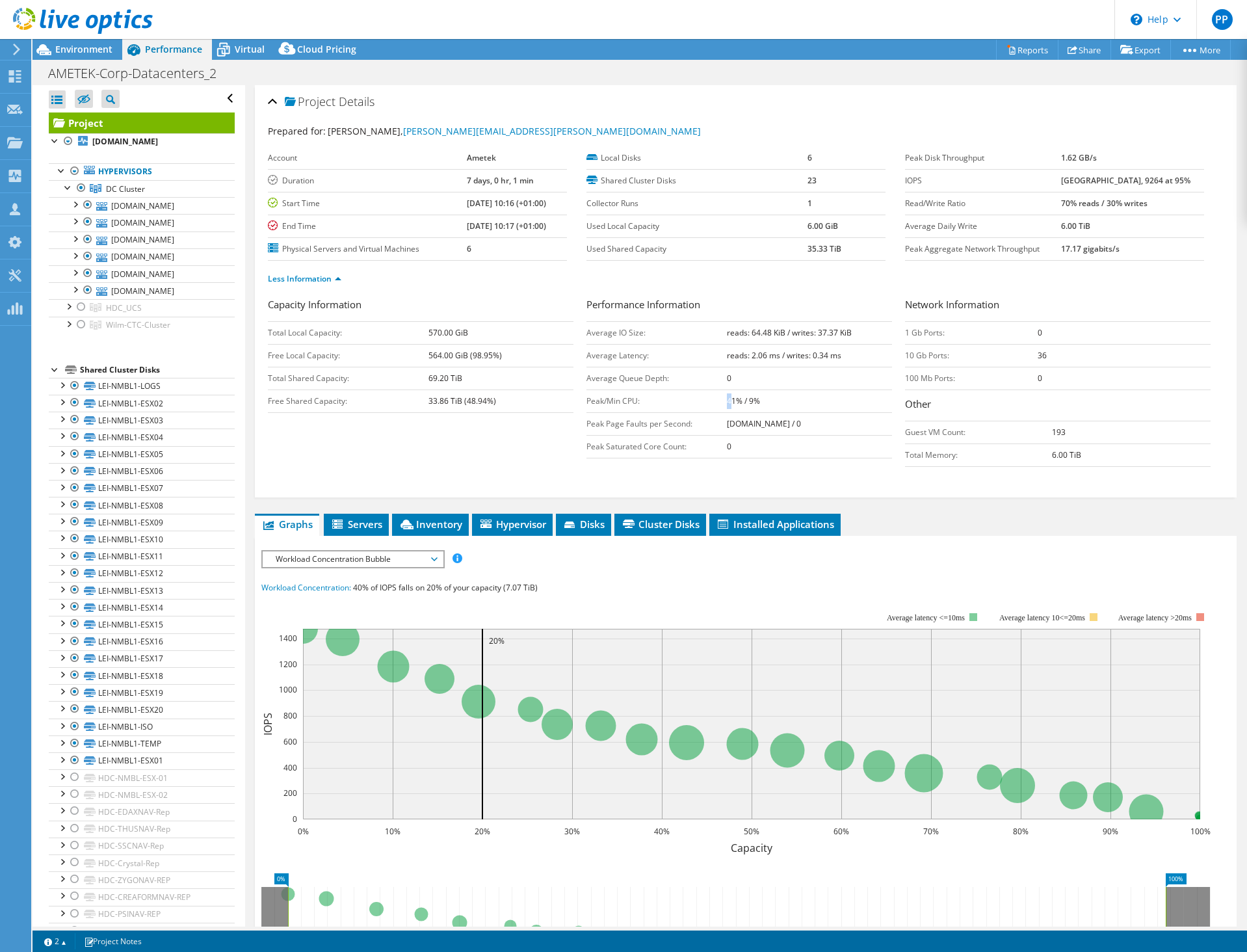
click at [720, 401] on tr "Peak/Min CPU: 41% / 9%" at bounding box center [739, 401] width 306 height 23
click at [720, 401] on td "Peak/Min CPU:" at bounding box center [657, 401] width 140 height 23
click at [76, 53] on span "Environment" at bounding box center [83, 48] width 57 height 12
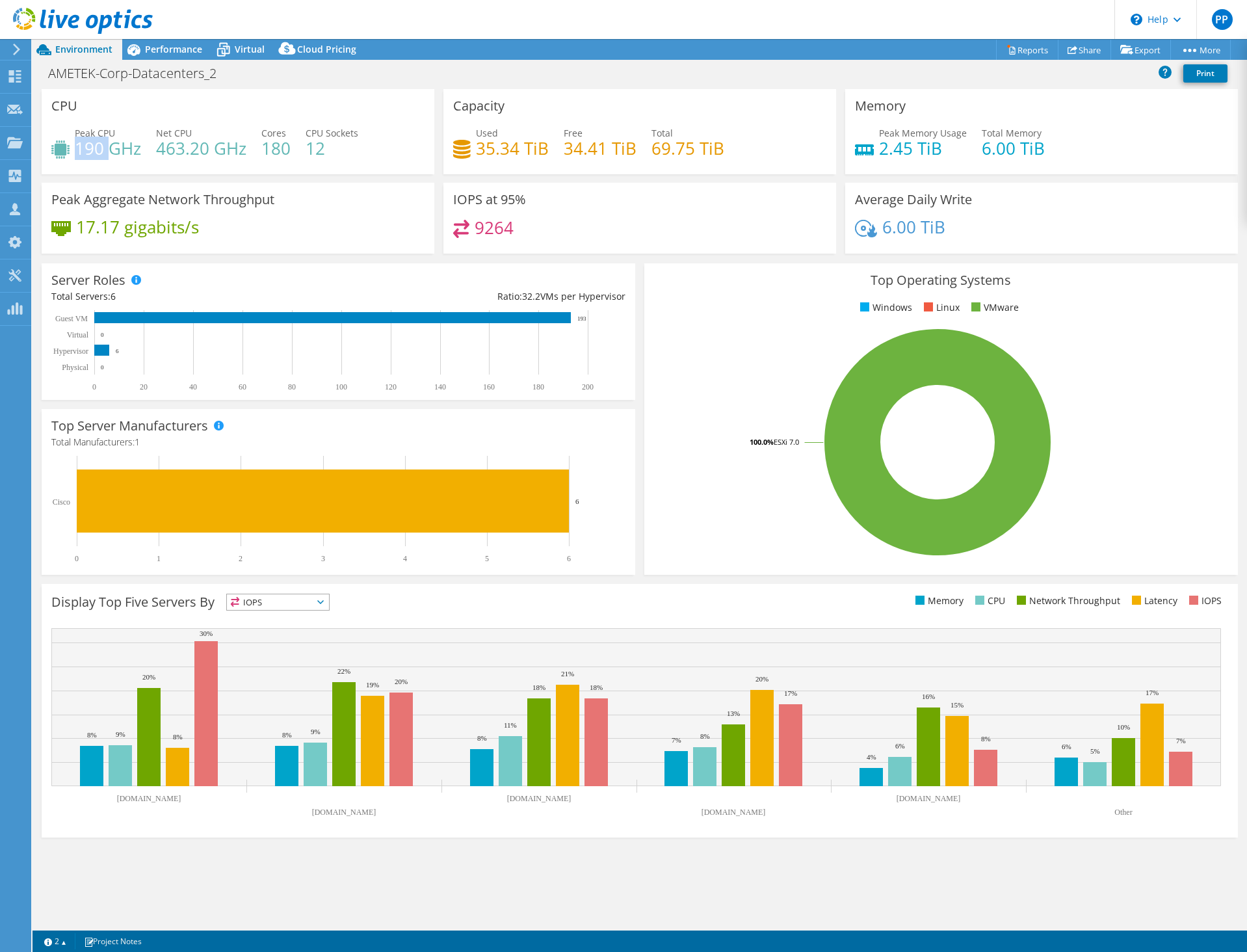
drag, startPoint x: 86, startPoint y: 148, endPoint x: 77, endPoint y: 149, distance: 9.1
click at [77, 149] on h4 "190 GHz" at bounding box center [108, 148] width 66 height 14
